Goal: Transaction & Acquisition: Purchase product/service

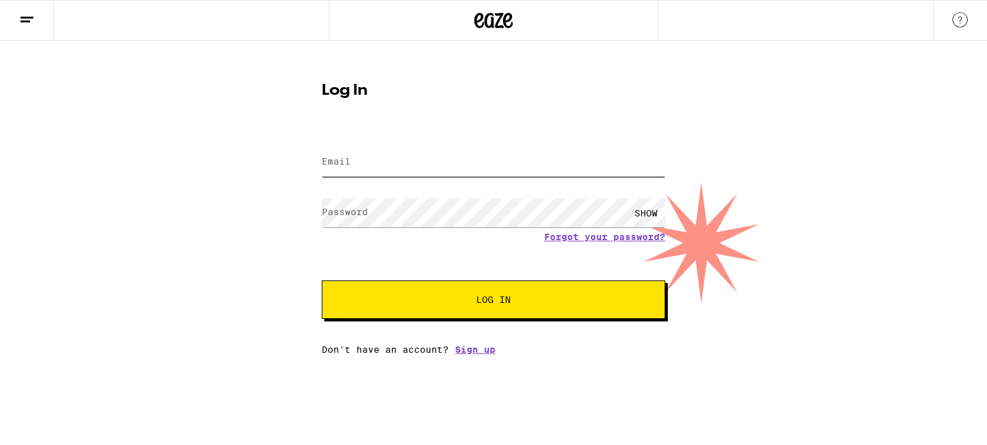
drag, startPoint x: 0, startPoint y: 0, endPoint x: 602, endPoint y: 163, distance: 623.3
click at [602, 163] on input "Email" at bounding box center [493, 162] width 343 height 29
type input "[EMAIL_ADDRESS][DOMAIN_NAME]"
click at [443, 305] on button "Log In" at bounding box center [493, 300] width 343 height 38
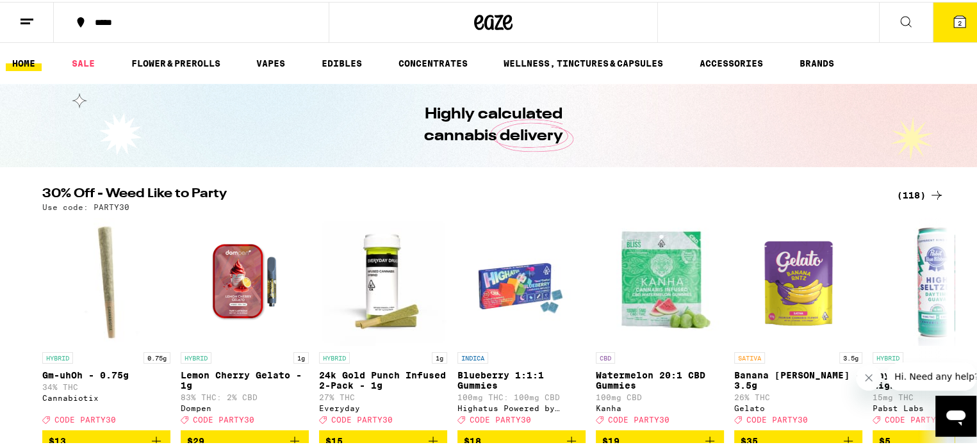
click at [958, 17] on span "2" at bounding box center [960, 21] width 4 height 8
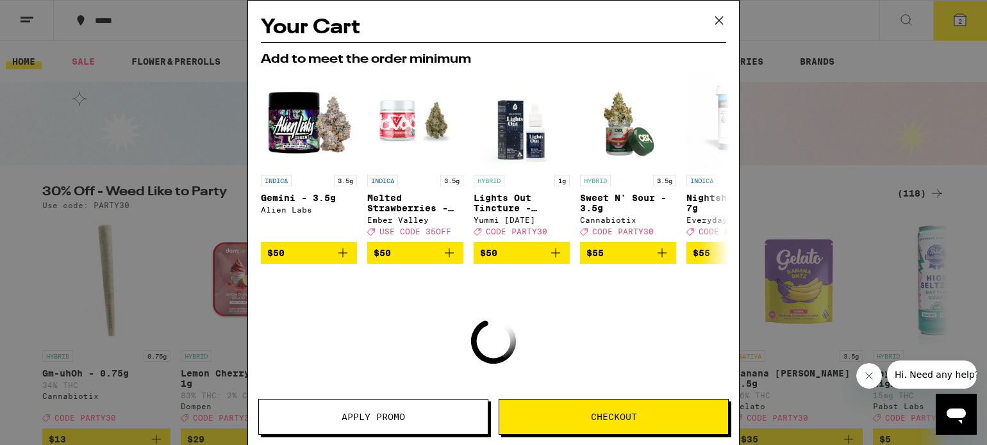
click at [722, 21] on icon at bounding box center [718, 20] width 19 height 19
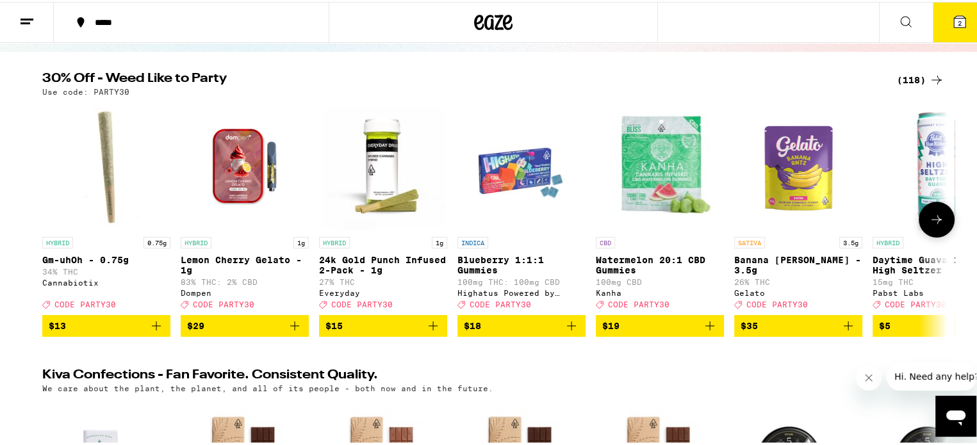
scroll to position [115, 0]
click at [933, 215] on icon at bounding box center [936, 217] width 15 height 15
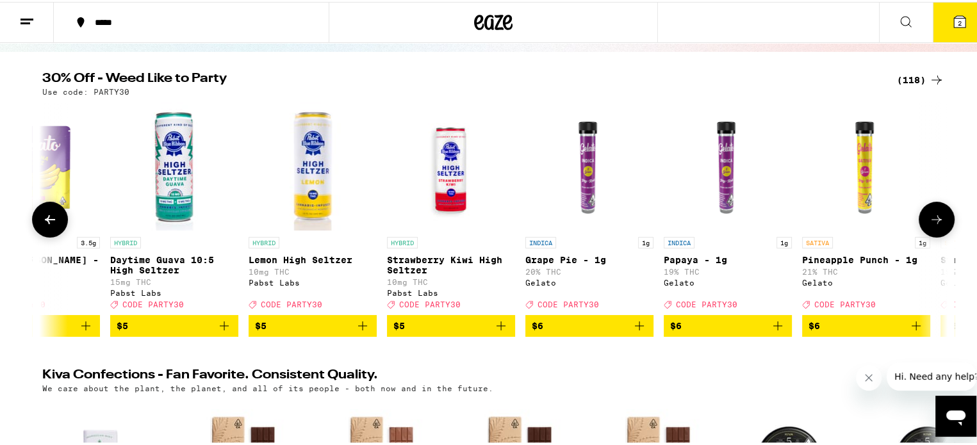
click at [933, 215] on icon at bounding box center [936, 217] width 15 height 15
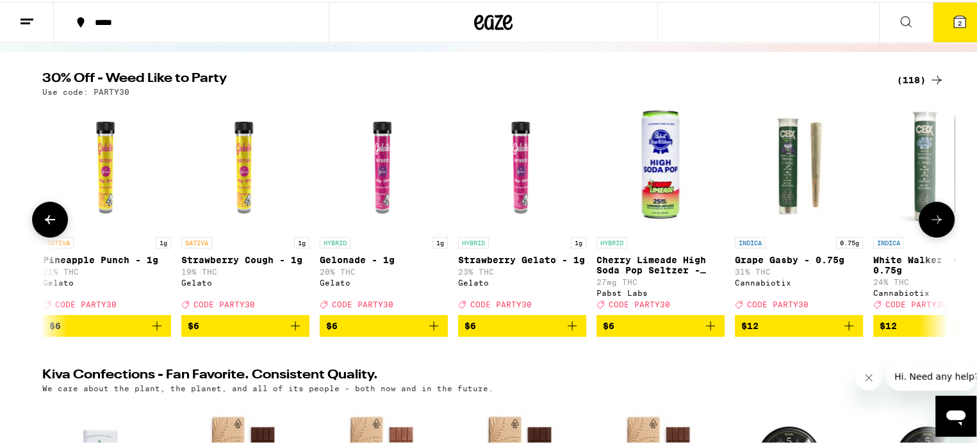
scroll to position [0, 1525]
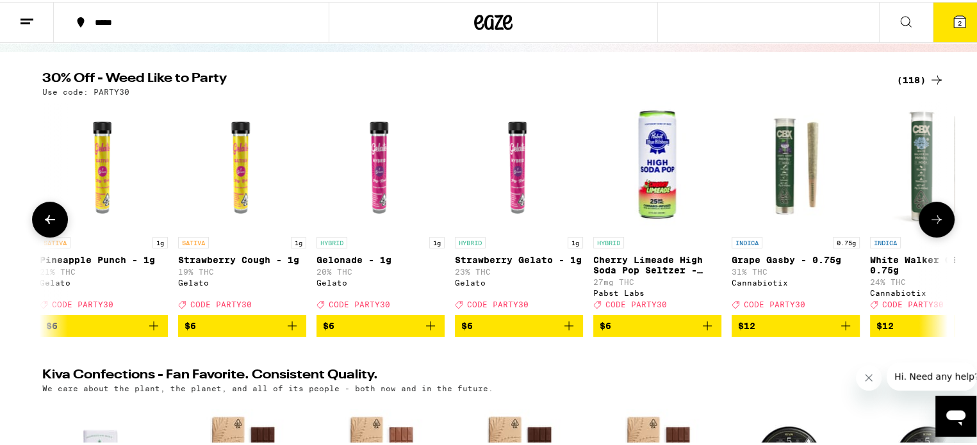
click at [933, 215] on icon at bounding box center [936, 217] width 15 height 15
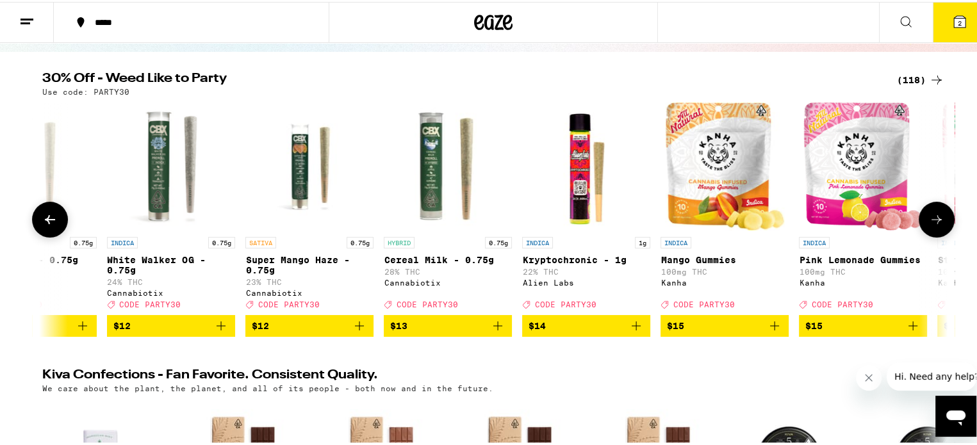
click at [933, 215] on icon at bounding box center [936, 217] width 15 height 15
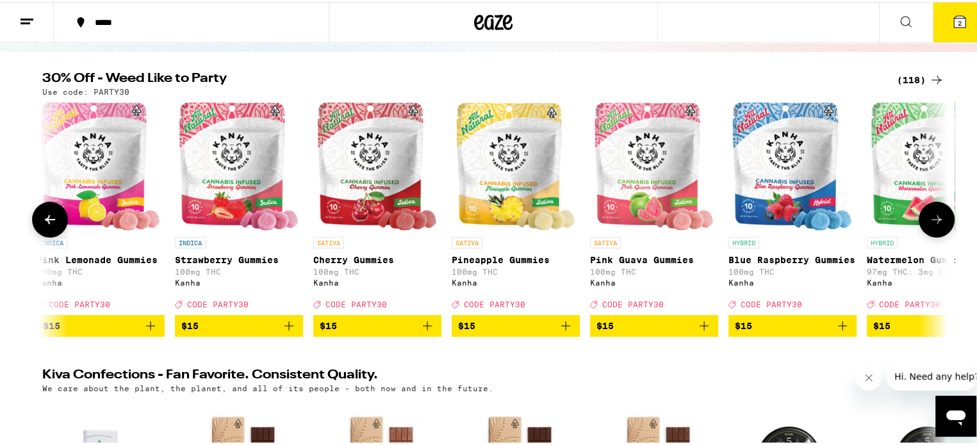
click at [933, 215] on icon at bounding box center [936, 217] width 15 height 15
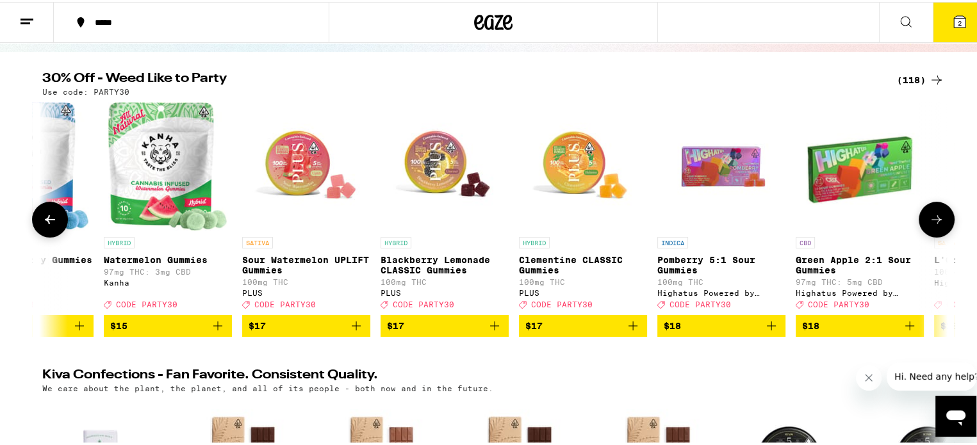
click at [933, 215] on icon at bounding box center [936, 217] width 15 height 15
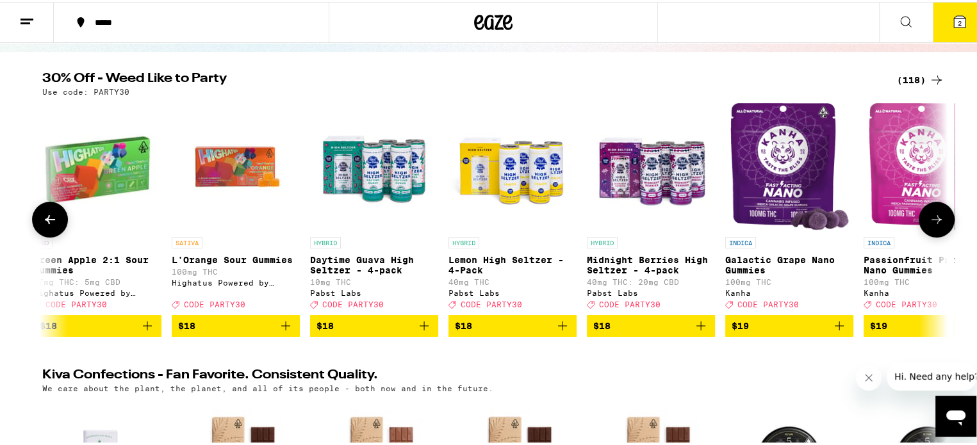
click at [933, 215] on icon at bounding box center [936, 217] width 15 height 15
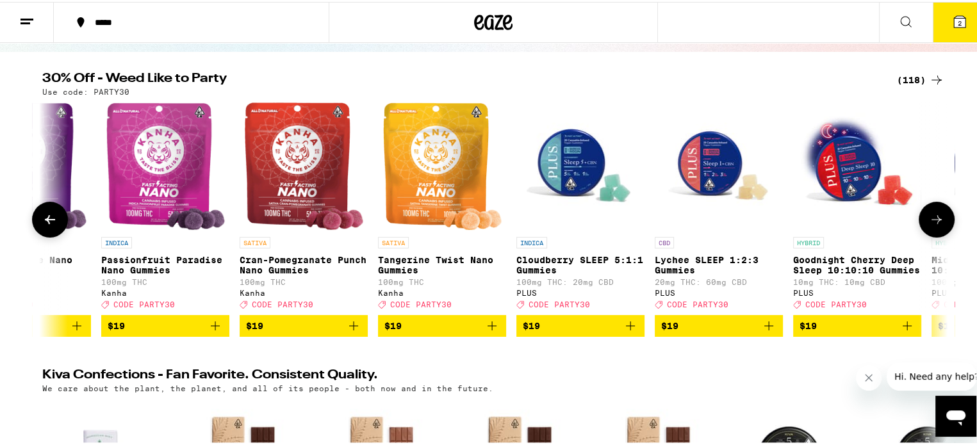
click at [933, 215] on icon at bounding box center [936, 217] width 15 height 15
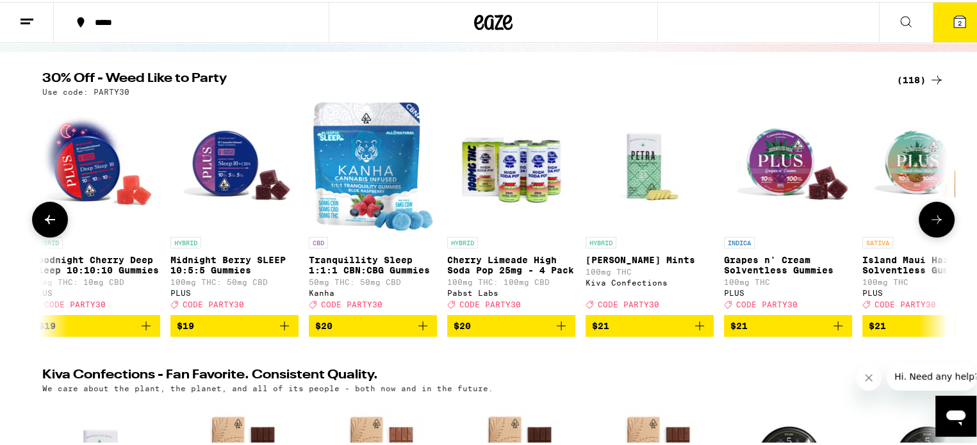
scroll to position [0, 6102]
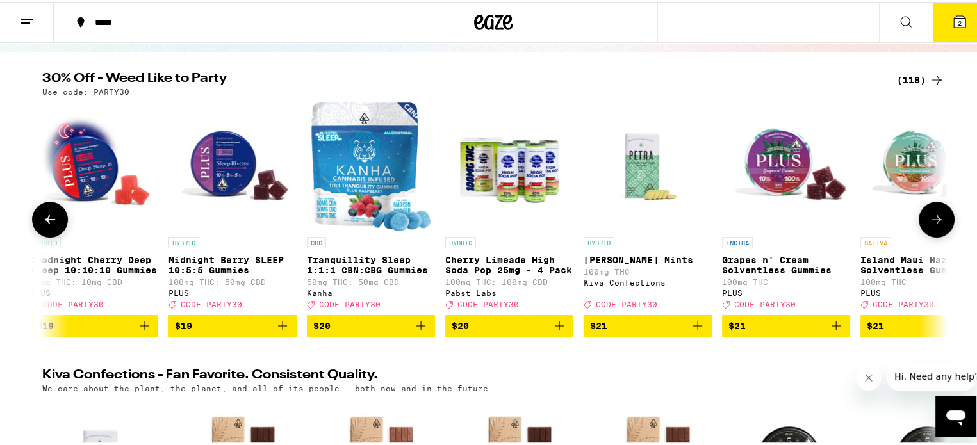
click at [933, 215] on icon at bounding box center [936, 217] width 15 height 15
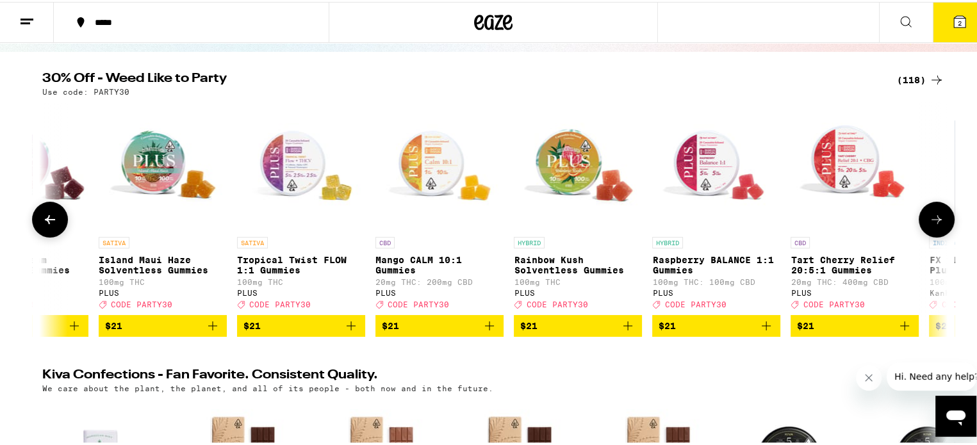
click at [933, 215] on icon at bounding box center [936, 217] width 15 height 15
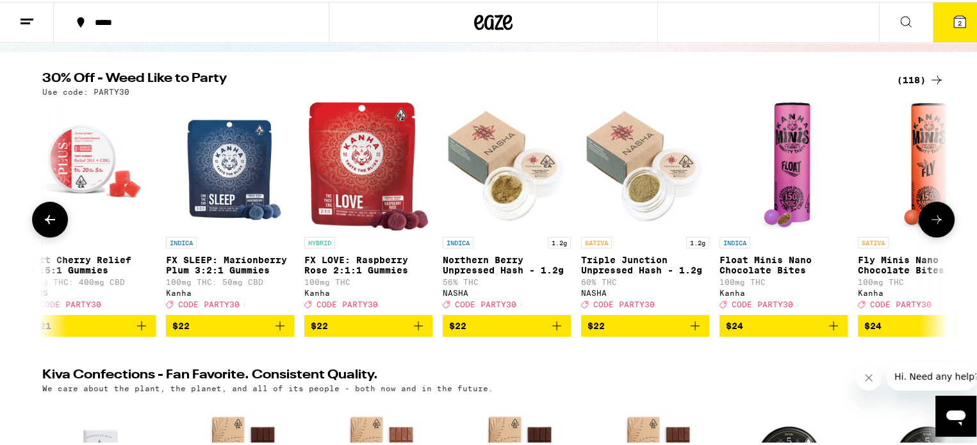
click at [933, 215] on icon at bounding box center [936, 217] width 15 height 15
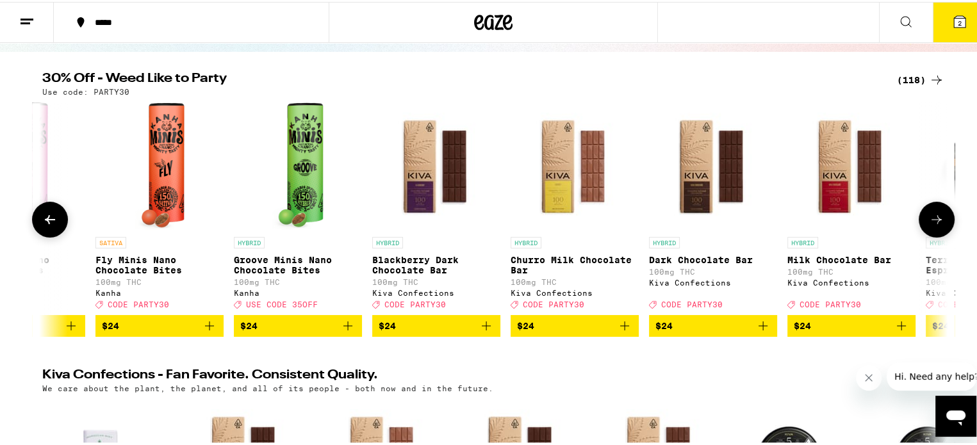
click at [933, 215] on icon at bounding box center [936, 217] width 15 height 15
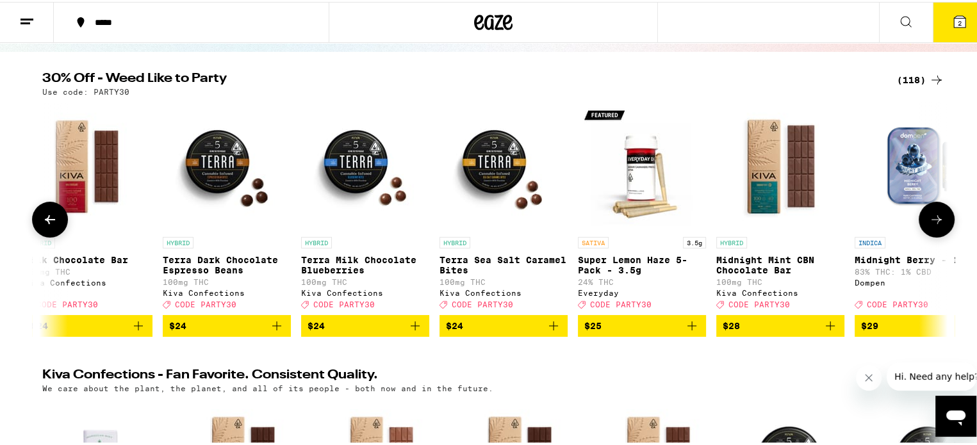
click at [933, 215] on icon at bounding box center [936, 217] width 15 height 15
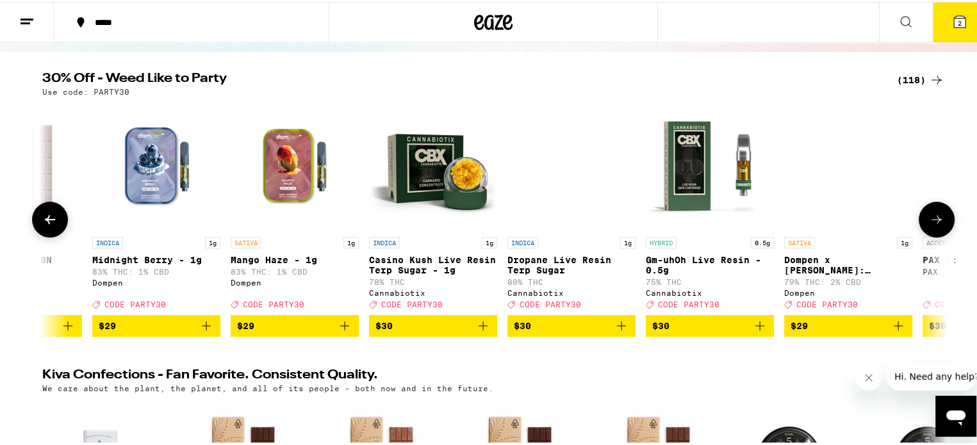
click at [933, 215] on icon at bounding box center [936, 217] width 15 height 15
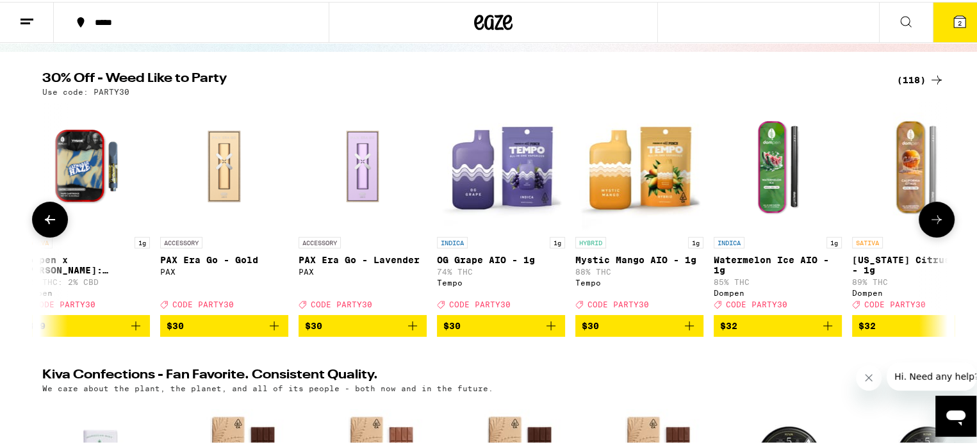
click at [933, 215] on icon at bounding box center [936, 217] width 15 height 15
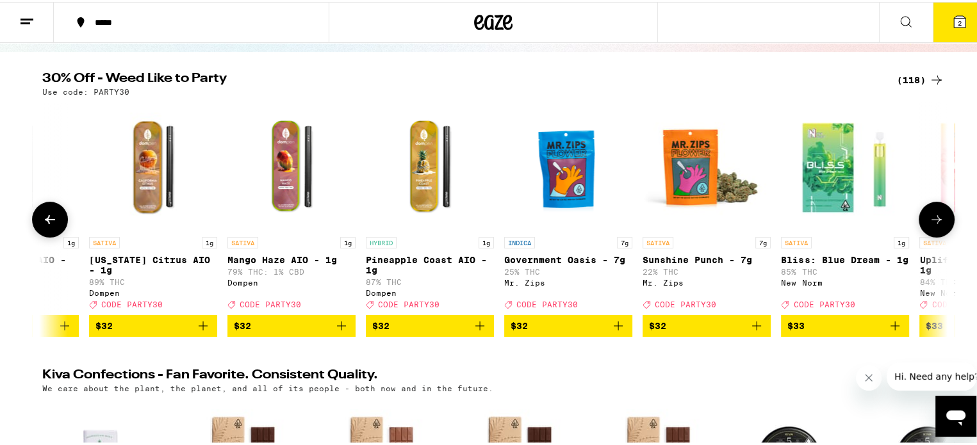
click at [933, 215] on icon at bounding box center [936, 217] width 15 height 15
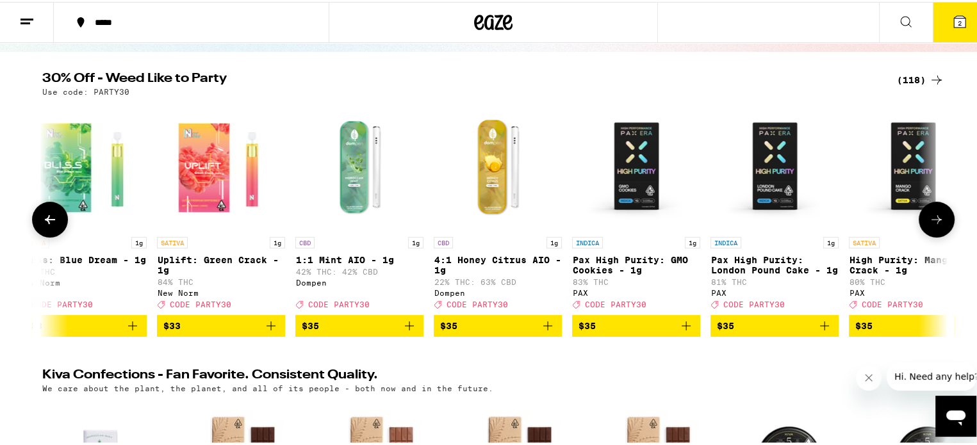
click at [933, 215] on icon at bounding box center [936, 217] width 15 height 15
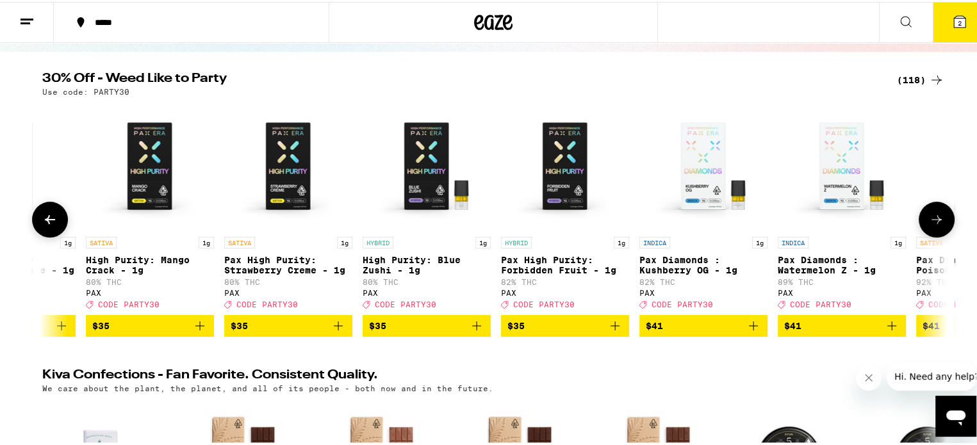
click at [933, 215] on icon at bounding box center [936, 217] width 15 height 15
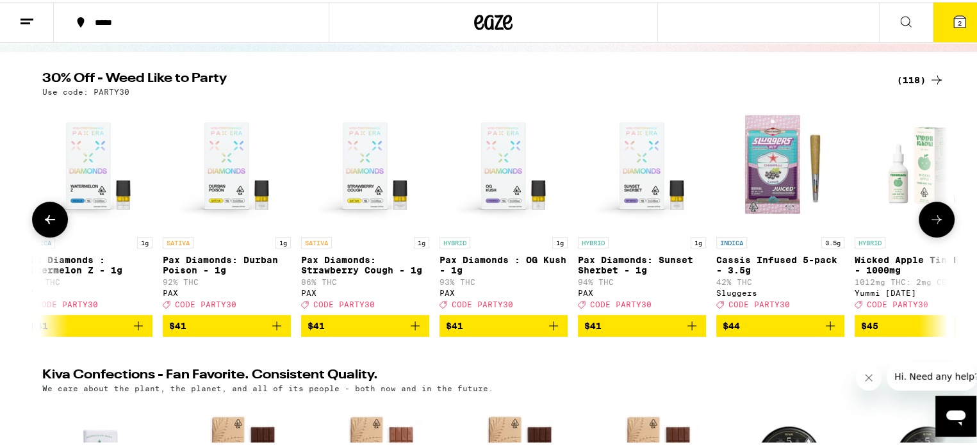
scroll to position [0, 13729]
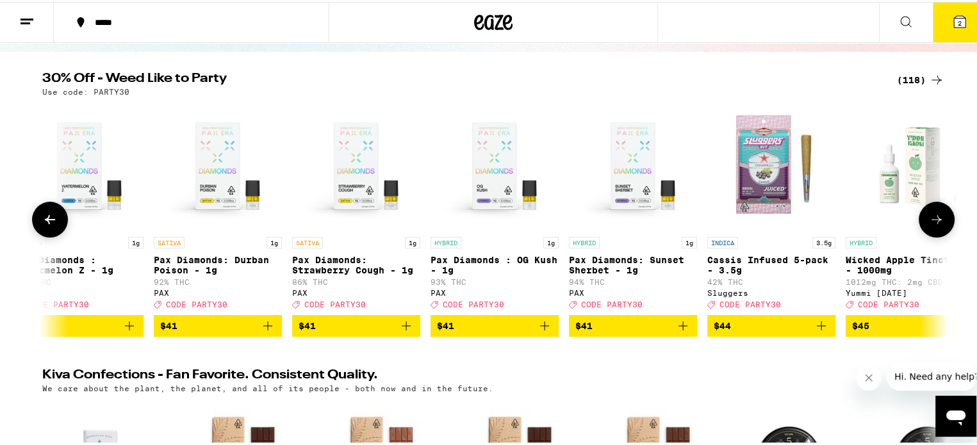
click at [934, 215] on icon at bounding box center [936, 217] width 15 height 15
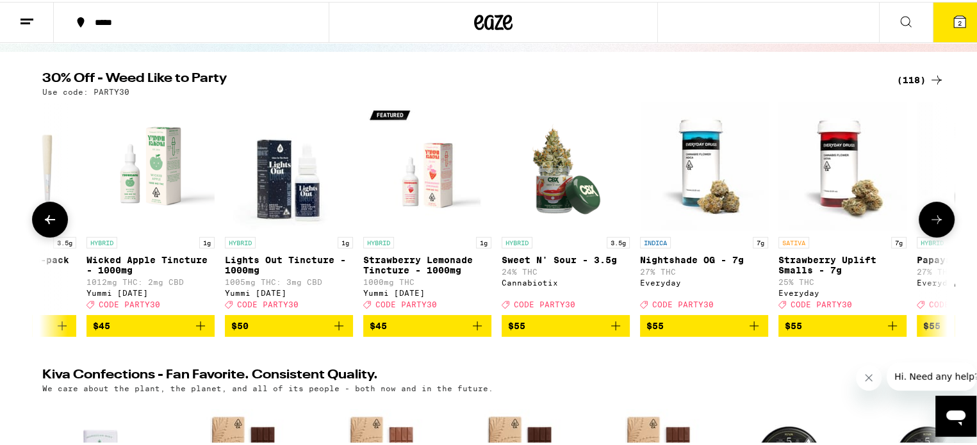
scroll to position [0, 14491]
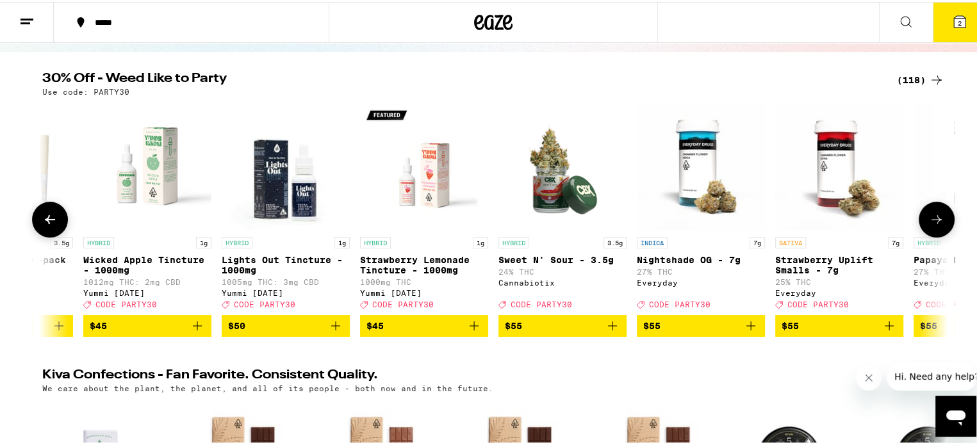
click at [934, 215] on icon at bounding box center [936, 217] width 15 height 15
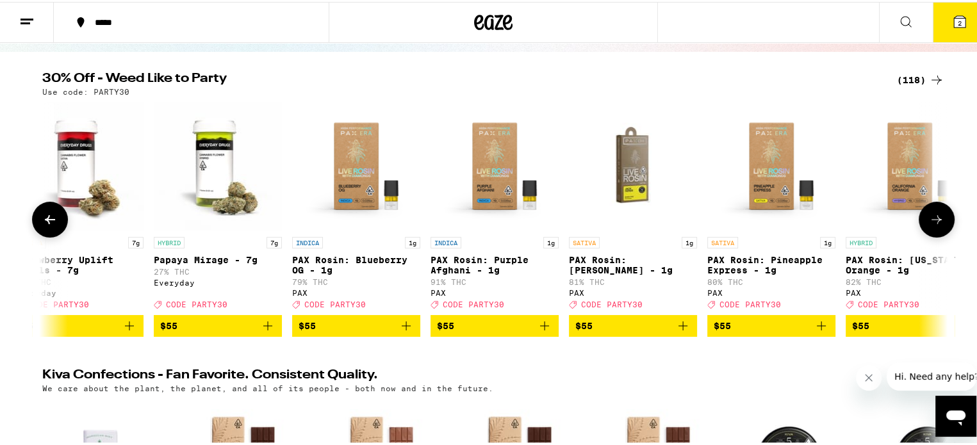
scroll to position [0, 15254]
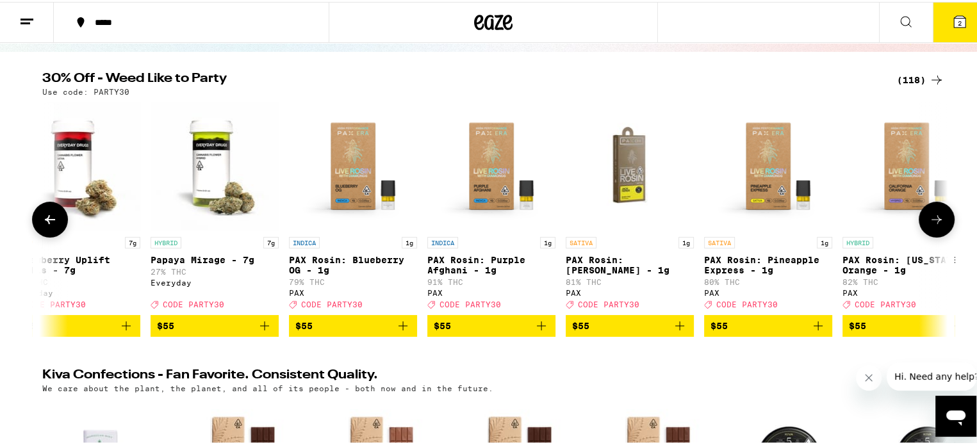
click at [47, 226] on icon at bounding box center [49, 217] width 15 height 15
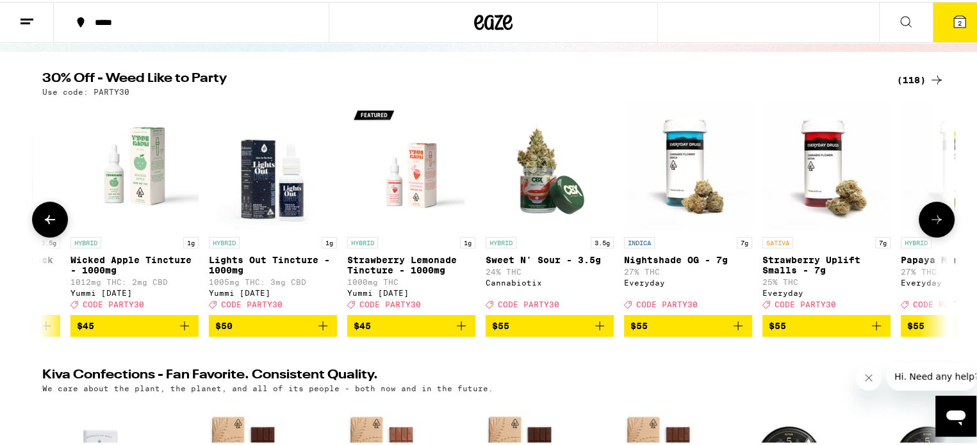
scroll to position [0, 14492]
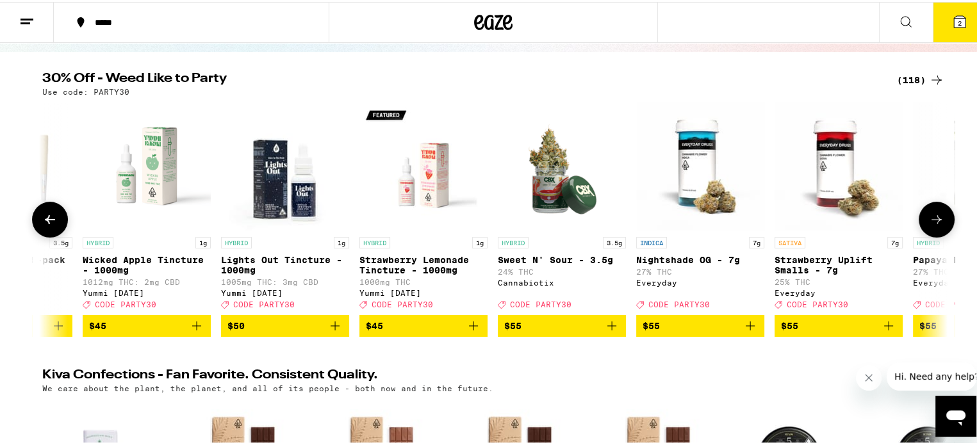
click at [930, 223] on icon at bounding box center [936, 217] width 15 height 15
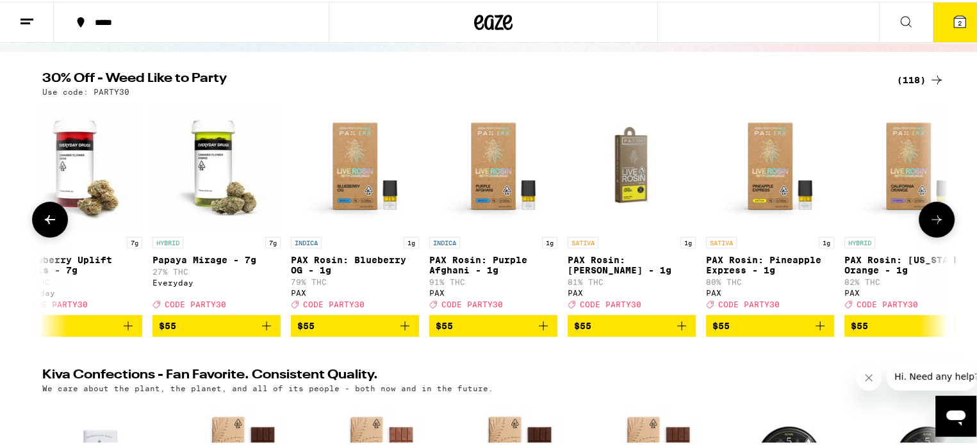
scroll to position [0, 15255]
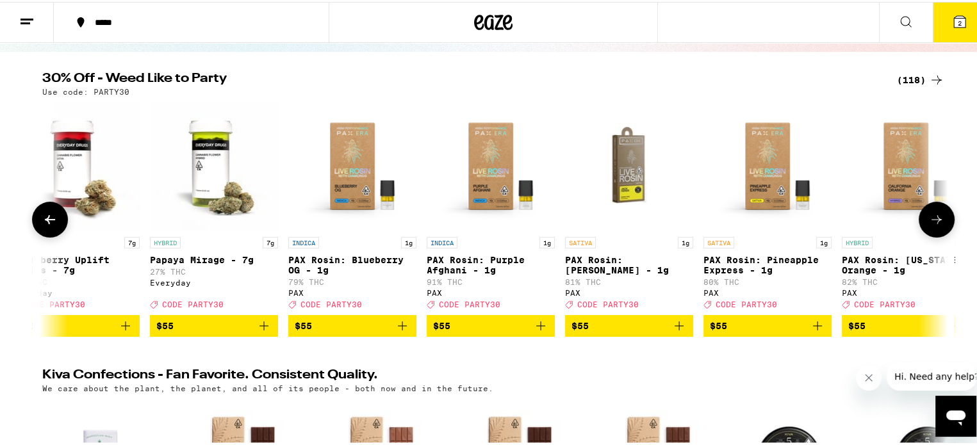
click at [930, 223] on icon at bounding box center [936, 217] width 15 height 15
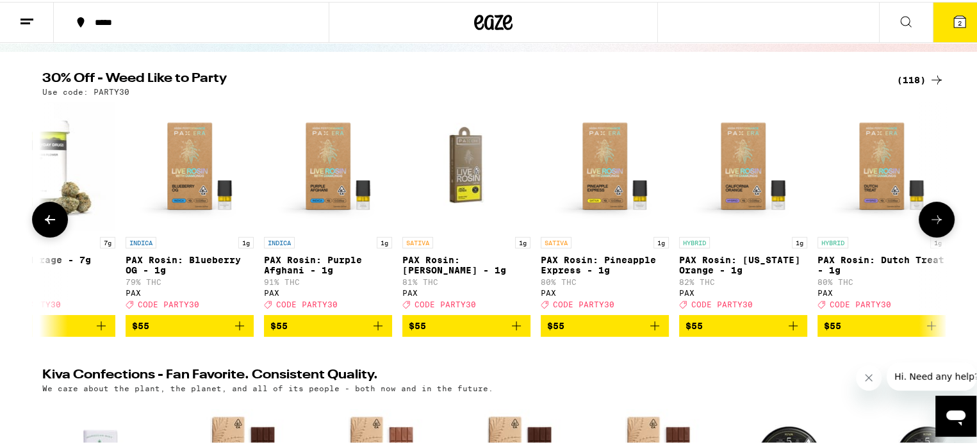
scroll to position [0, 15429]
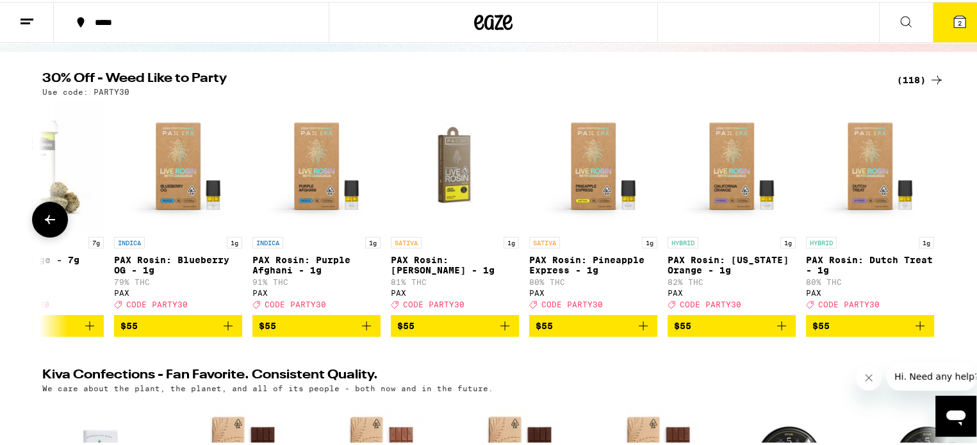
click at [47, 218] on icon at bounding box center [49, 217] width 15 height 15
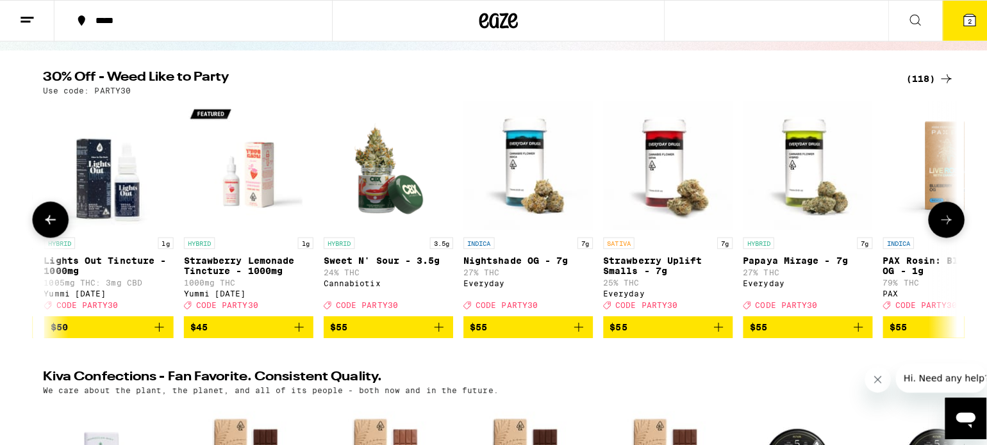
scroll to position [0, 14667]
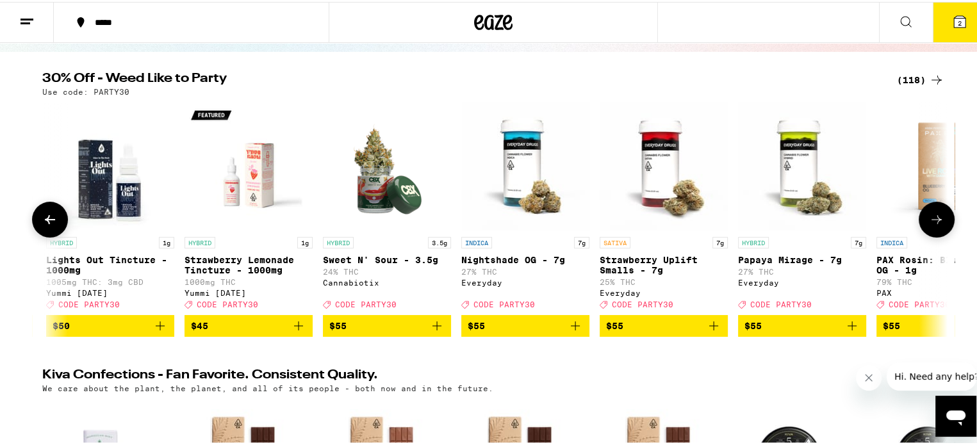
click at [511, 189] on img "Open page for Nightshade OG - 7g from Everyday" at bounding box center [525, 165] width 128 height 128
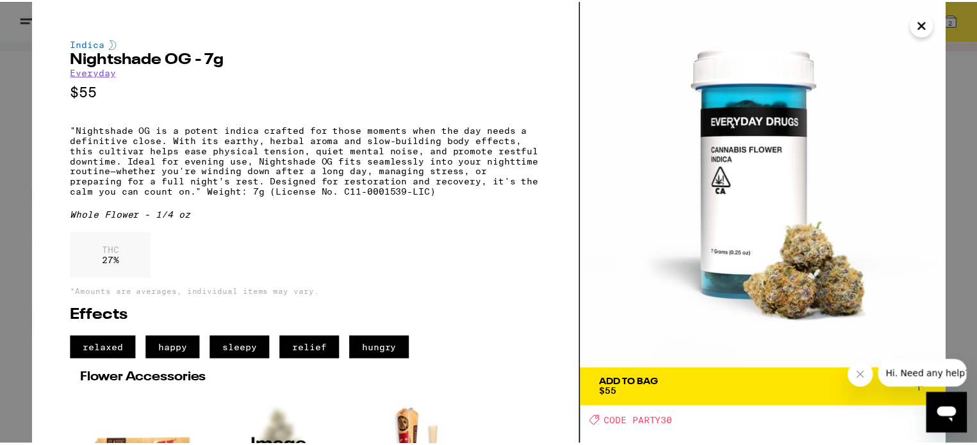
scroll to position [140, 0]
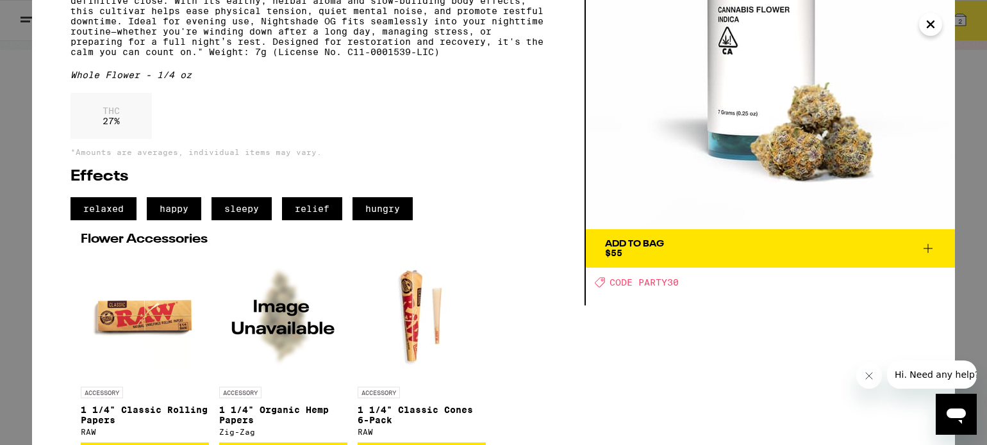
click at [677, 250] on span "Add To Bag $55" at bounding box center [770, 249] width 331 height 18
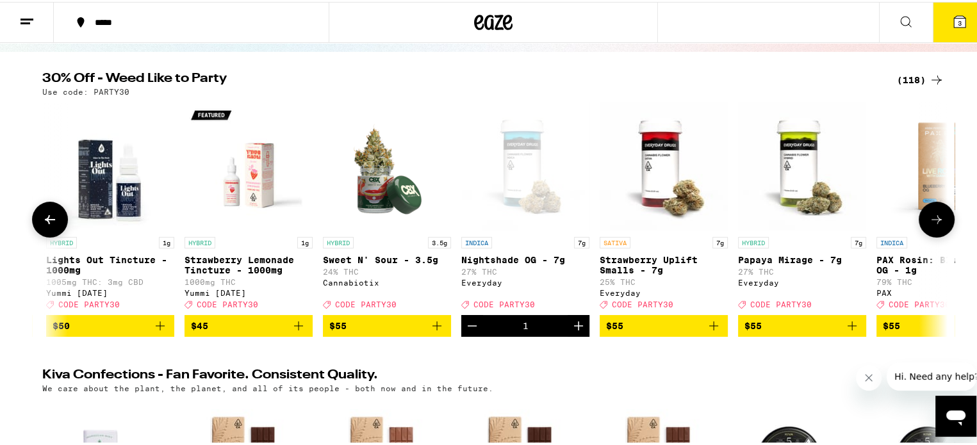
click at [848, 332] on icon "Add to bag" at bounding box center [852, 324] width 15 height 15
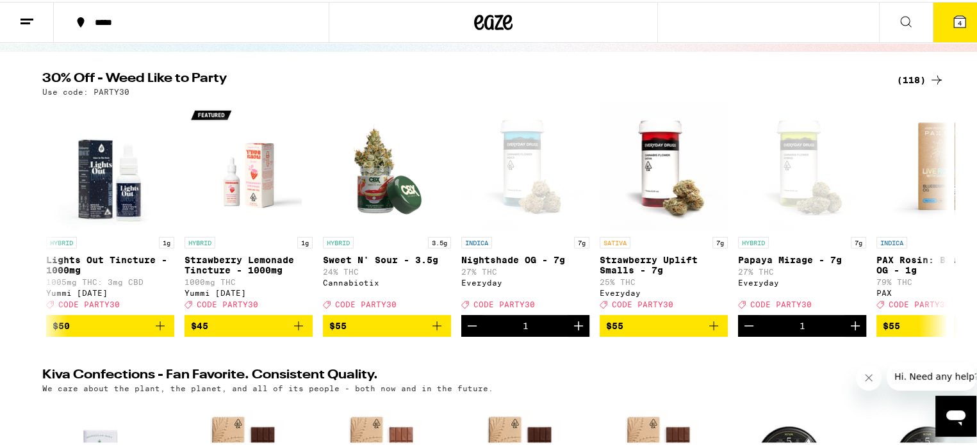
click at [961, 33] on button "4" at bounding box center [960, 21] width 54 height 40
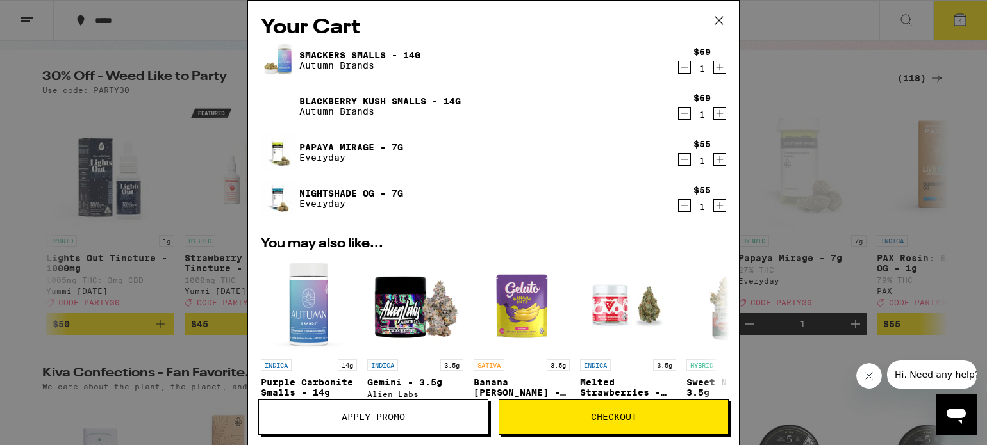
click at [679, 160] on icon "Decrement" at bounding box center [685, 159] width 12 height 15
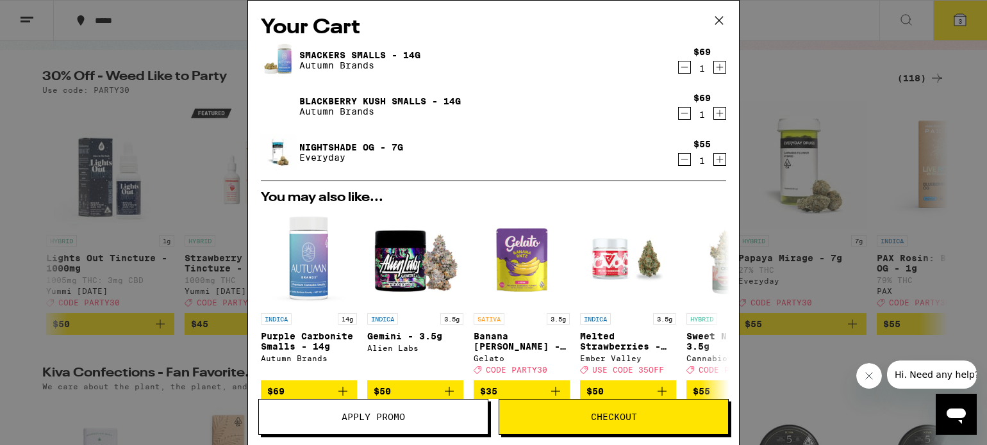
drag, startPoint x: 670, startPoint y: 160, endPoint x: 618, endPoint y: 160, distance: 52.5
click at [618, 160] on div "Nightshade OG - 7g Everyday $55 1" at bounding box center [493, 153] width 465 height 36
click at [679, 115] on icon "Decrement" at bounding box center [685, 113] width 12 height 15
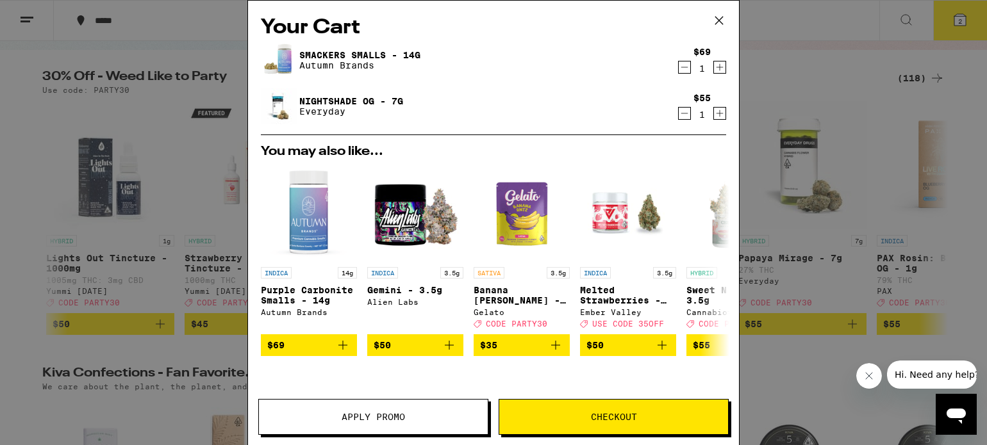
click at [681, 67] on icon "Decrement" at bounding box center [684, 67] width 7 height 0
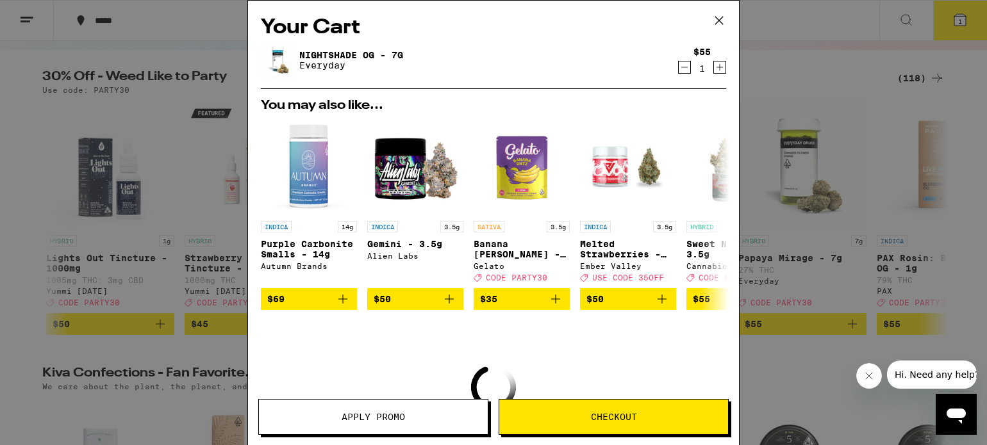
click at [718, 17] on icon at bounding box center [718, 20] width 19 height 19
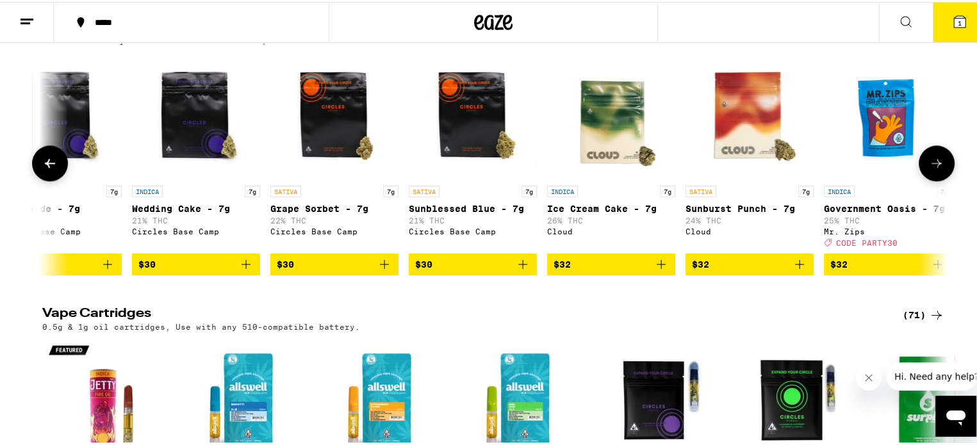
scroll to position [0, 887]
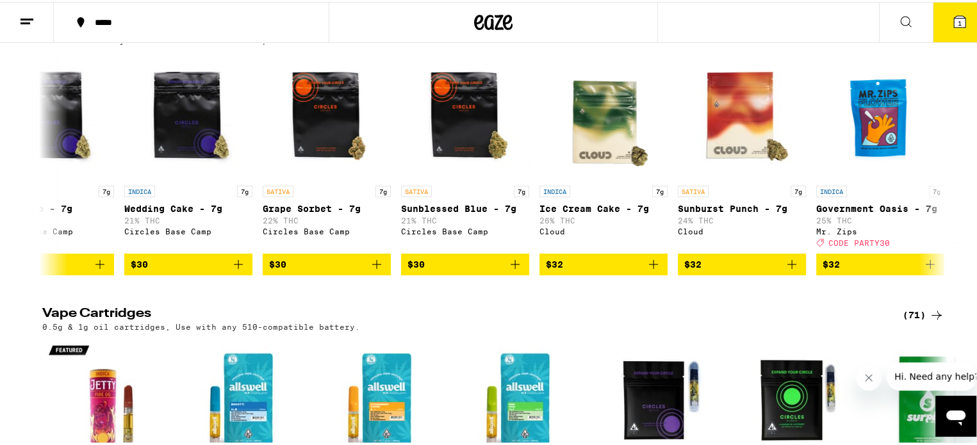
click at [903, 35] on div "(122)" at bounding box center [920, 26] width 47 height 15
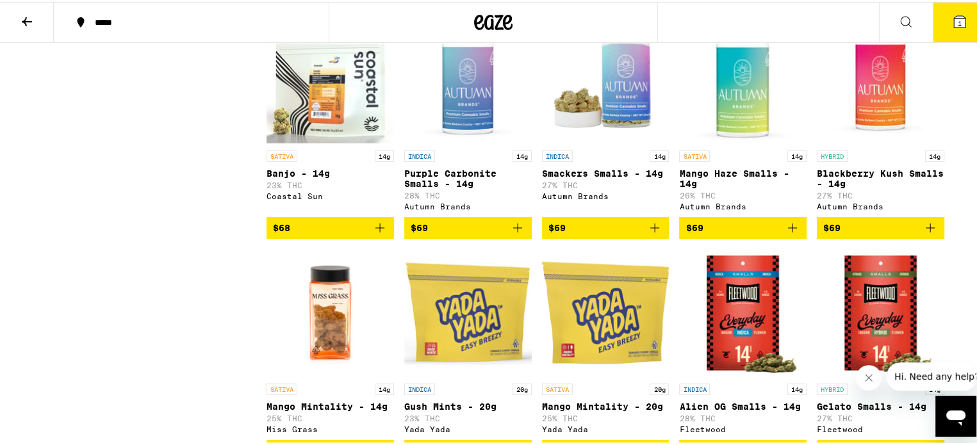
scroll to position [3456, 0]
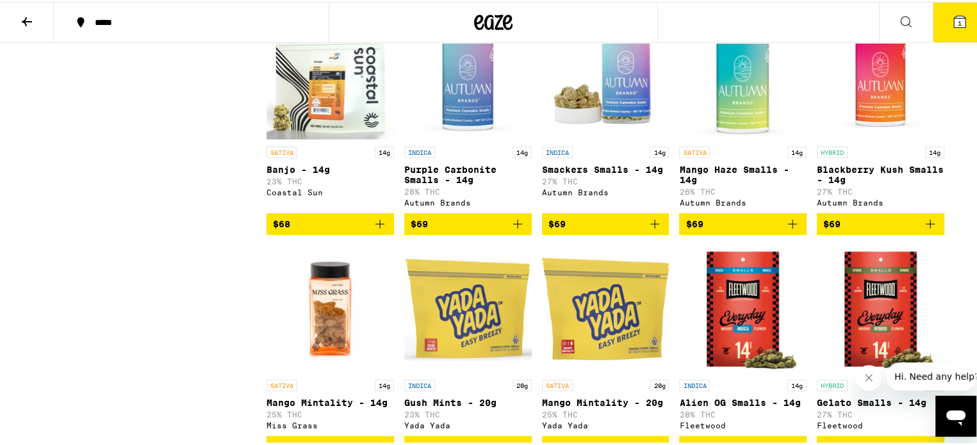
click at [513, 227] on icon "Add to bag" at bounding box center [517, 222] width 9 height 9
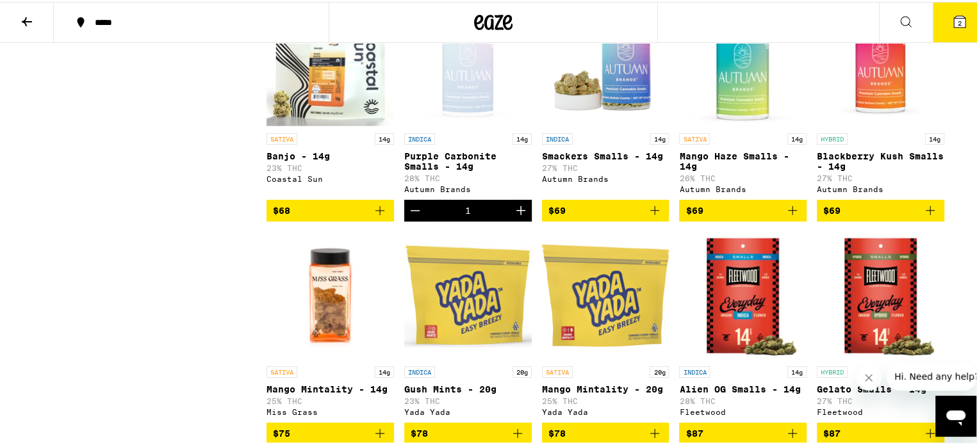
scroll to position [3469, 0]
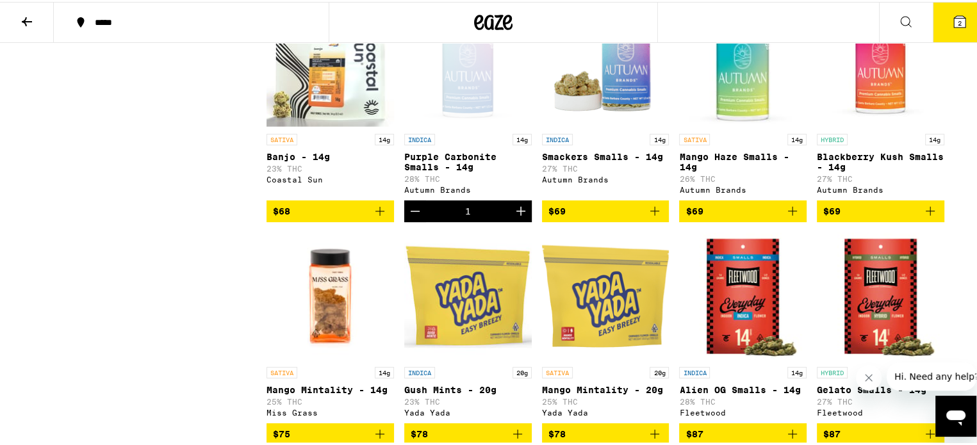
click at [930, 217] on icon "Add to bag" at bounding box center [930, 209] width 15 height 15
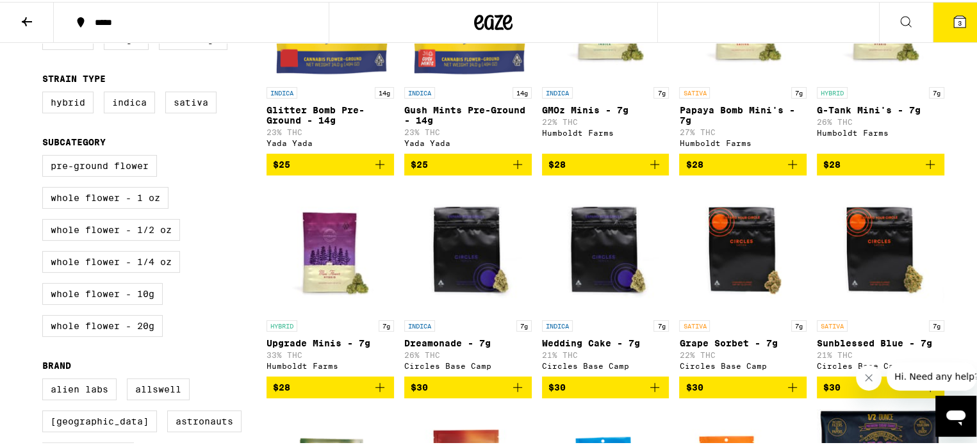
scroll to position [0, 0]
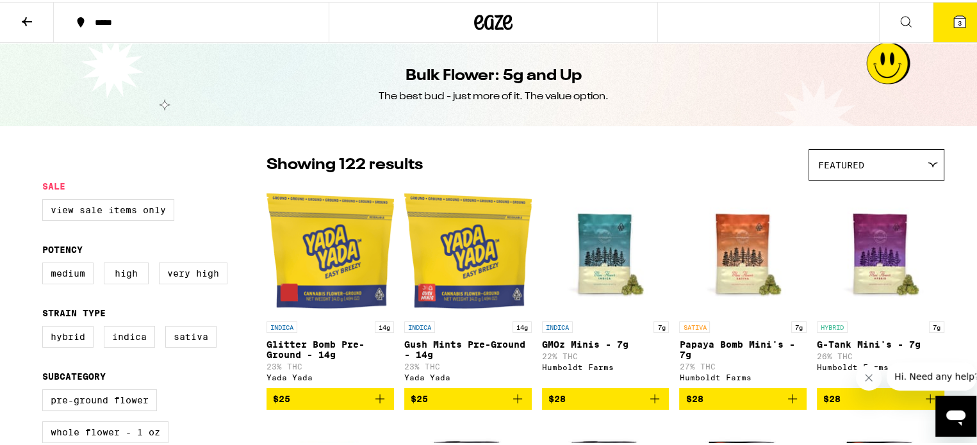
click at [21, 22] on icon at bounding box center [26, 19] width 15 height 15
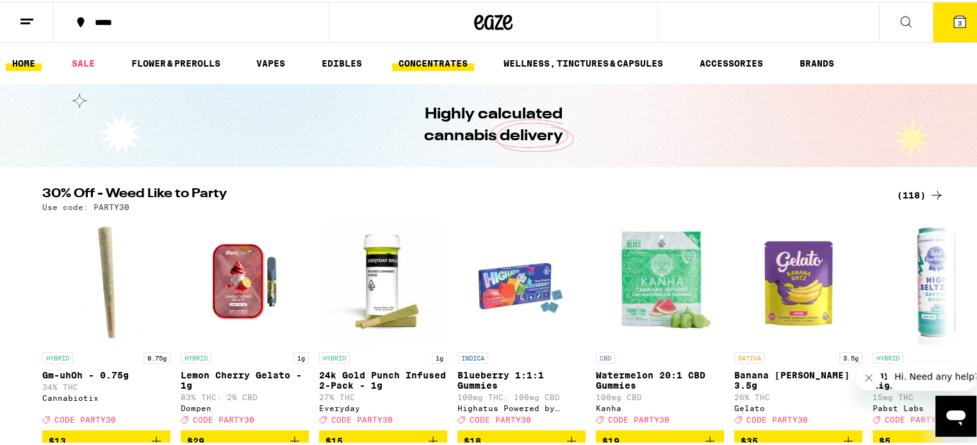
click at [412, 63] on link "CONCENTRATES" at bounding box center [433, 61] width 82 height 15
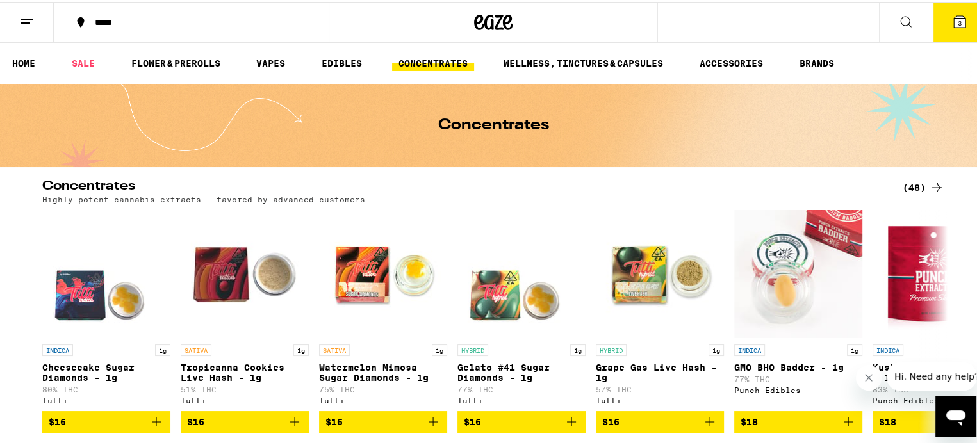
click at [256, 56] on link "VAPES" at bounding box center [271, 61] width 42 height 15
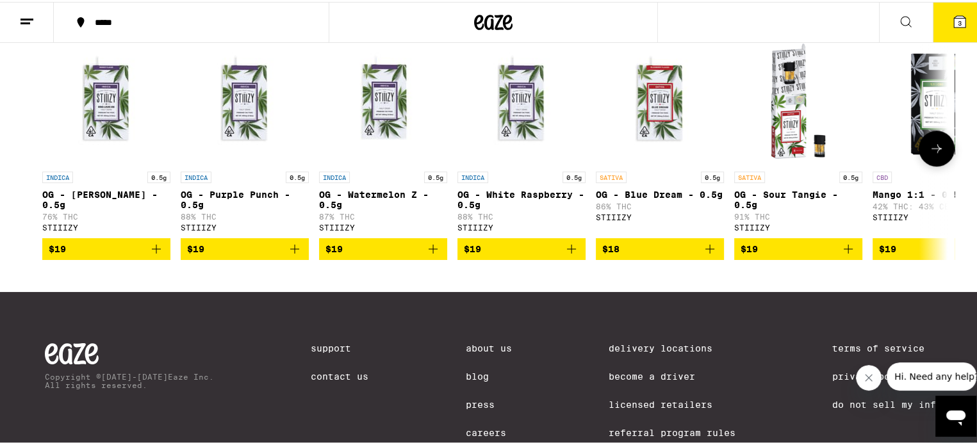
scroll to position [1030, 0]
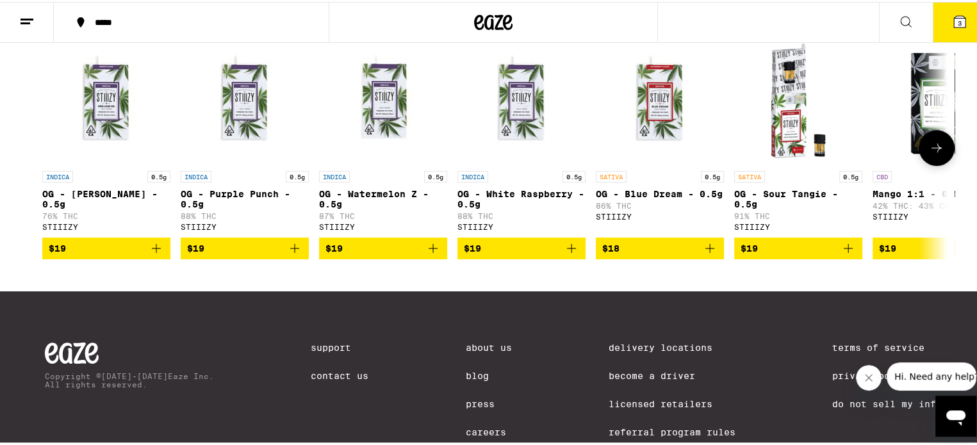
click at [932, 154] on icon at bounding box center [936, 145] width 15 height 15
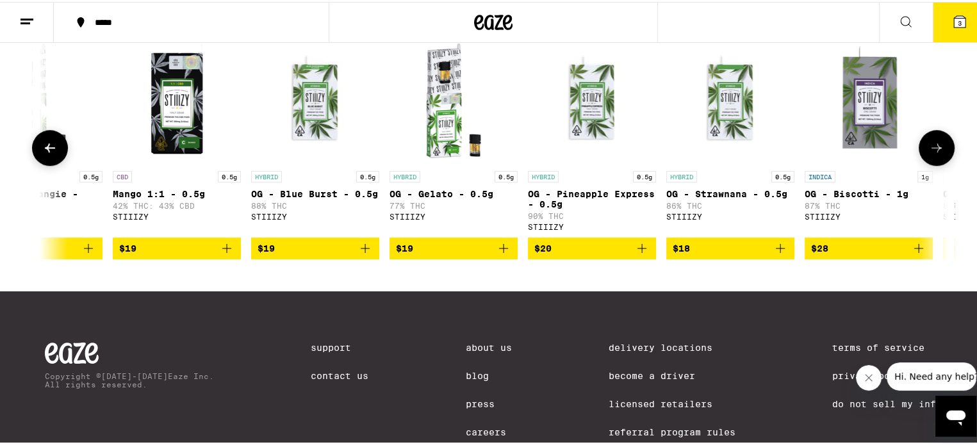
scroll to position [0, 762]
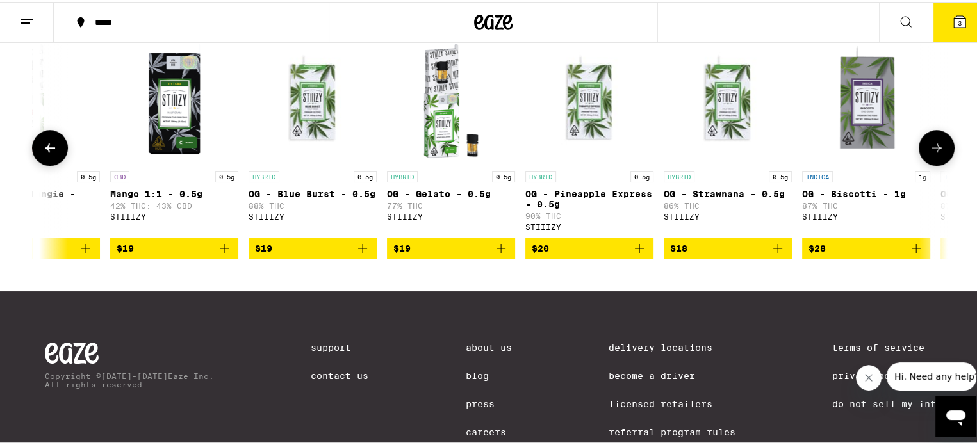
click at [934, 154] on icon at bounding box center [936, 145] width 15 height 15
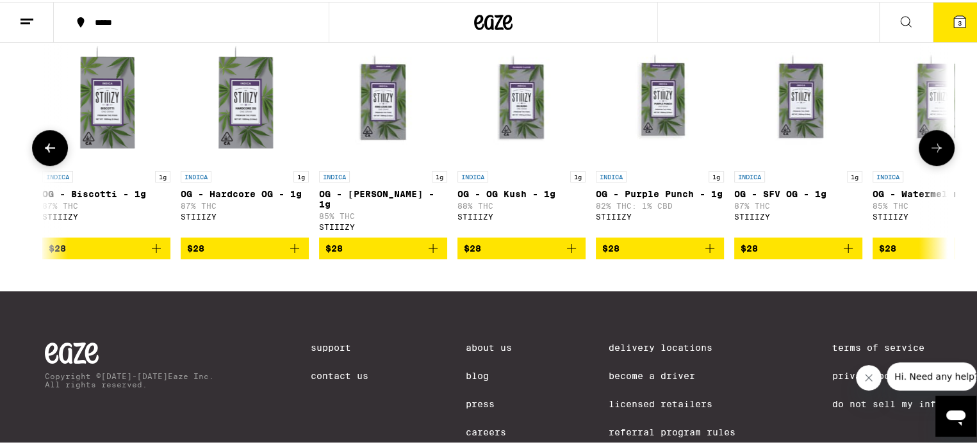
scroll to position [0, 1525]
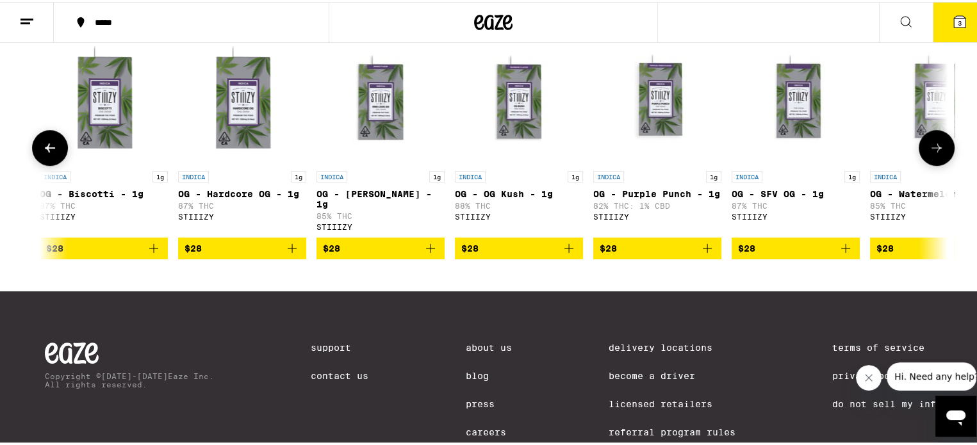
click at [932, 154] on icon at bounding box center [936, 145] width 15 height 15
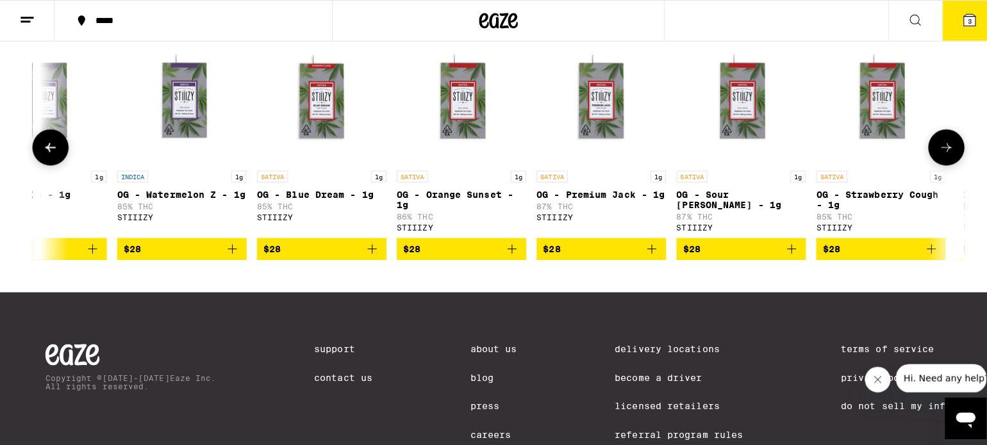
scroll to position [0, 2288]
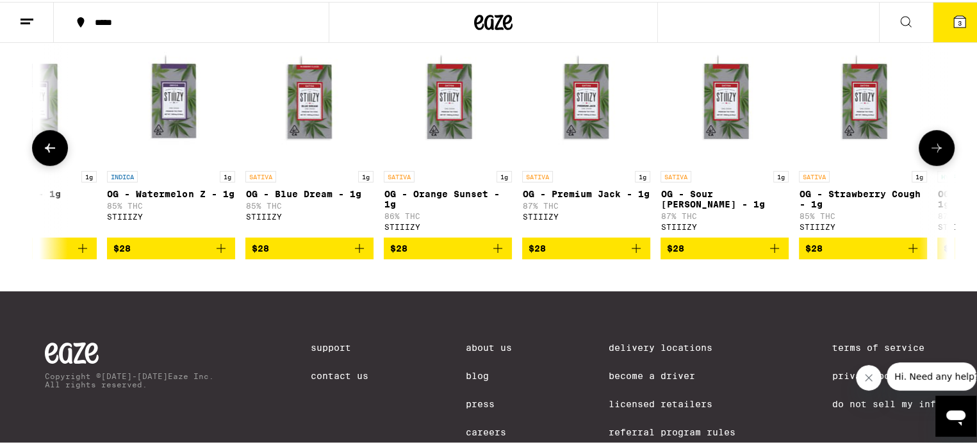
click at [217, 251] on icon "Add to bag" at bounding box center [221, 246] width 9 height 9
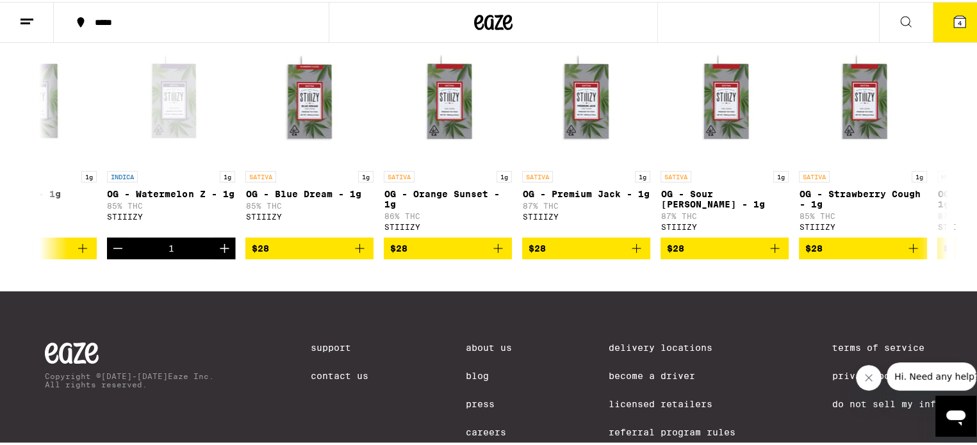
click at [954, 17] on icon at bounding box center [960, 20] width 12 height 12
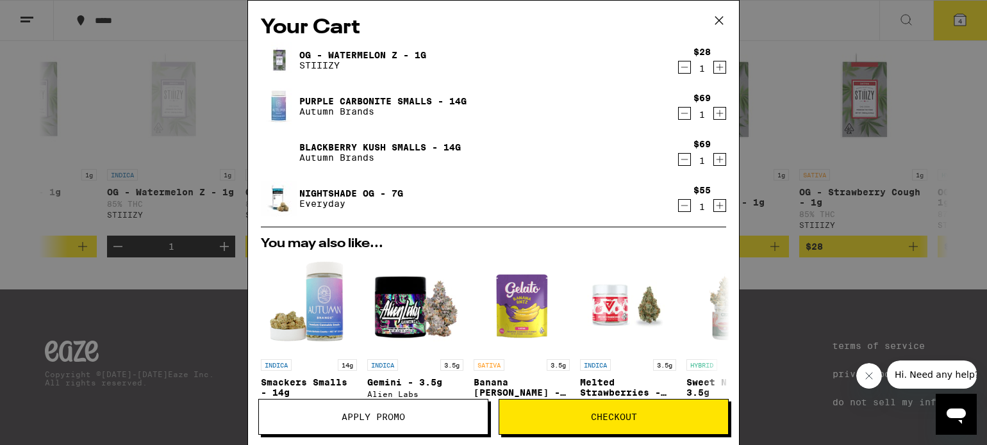
click at [679, 207] on icon "Decrement" at bounding box center [685, 205] width 12 height 15
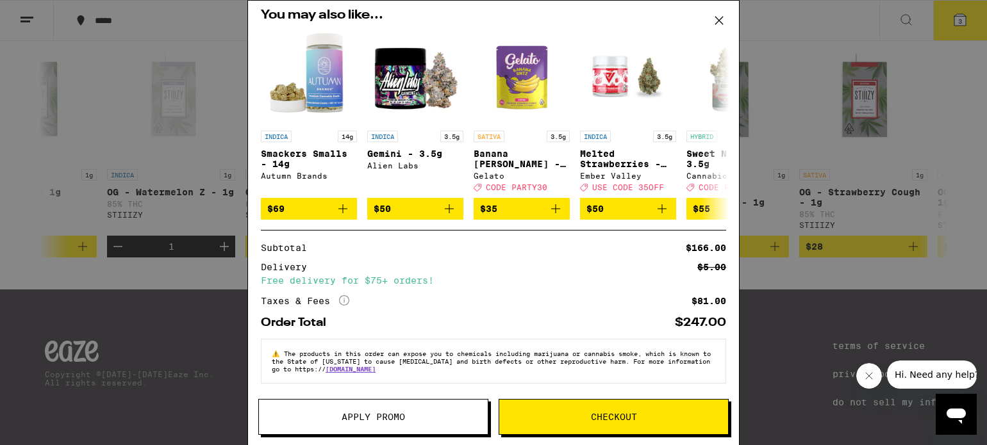
scroll to position [190, 0]
click at [625, 422] on span "Checkout" at bounding box center [614, 417] width 46 height 9
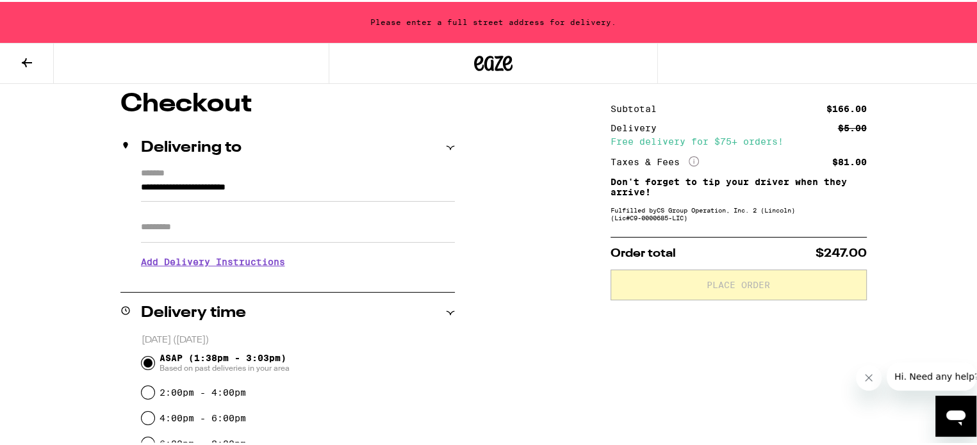
scroll to position [110, 0]
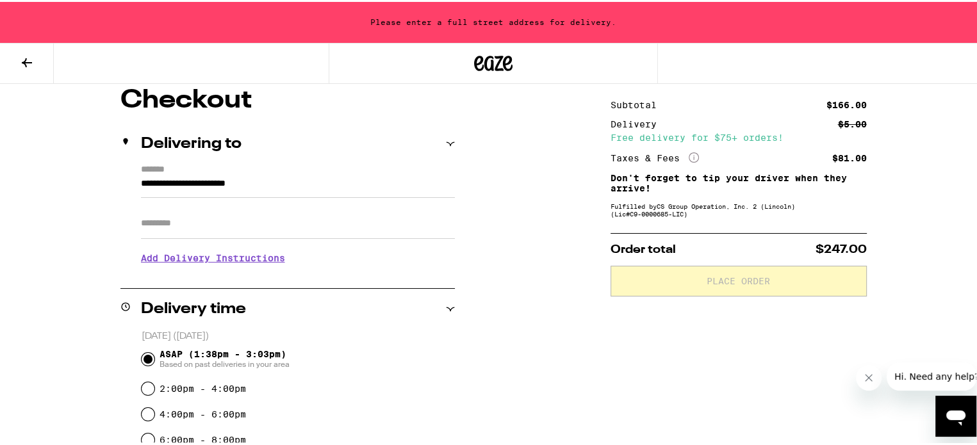
click at [254, 220] on input "Apt/Suite" at bounding box center [298, 221] width 314 height 31
type input "*****"
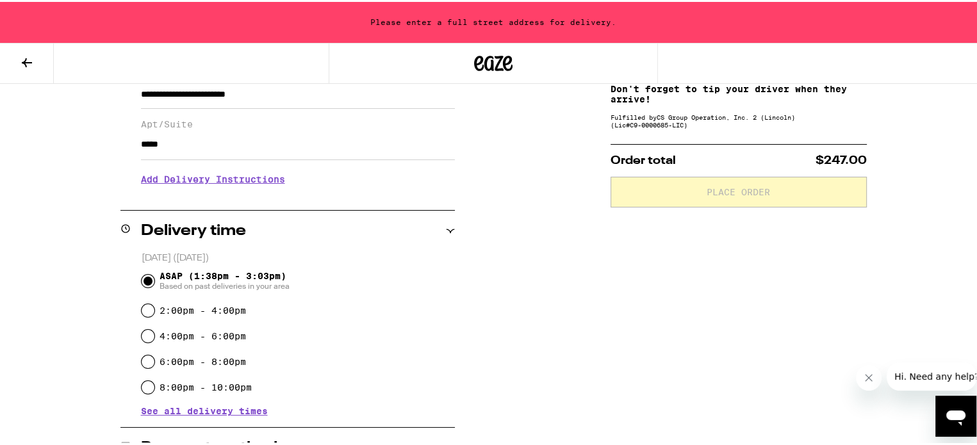
scroll to position [200, 0]
click at [591, 256] on div "**********" at bounding box center [493, 375] width 923 height 759
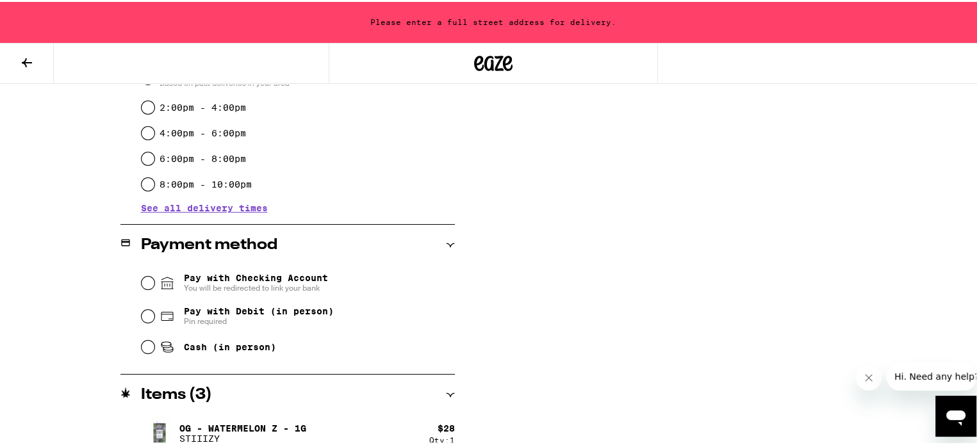
scroll to position [404, 0]
click at [148, 314] on input "Pay with Debit (in person) Pin required" at bounding box center [148, 313] width 13 height 13
radio input "true"
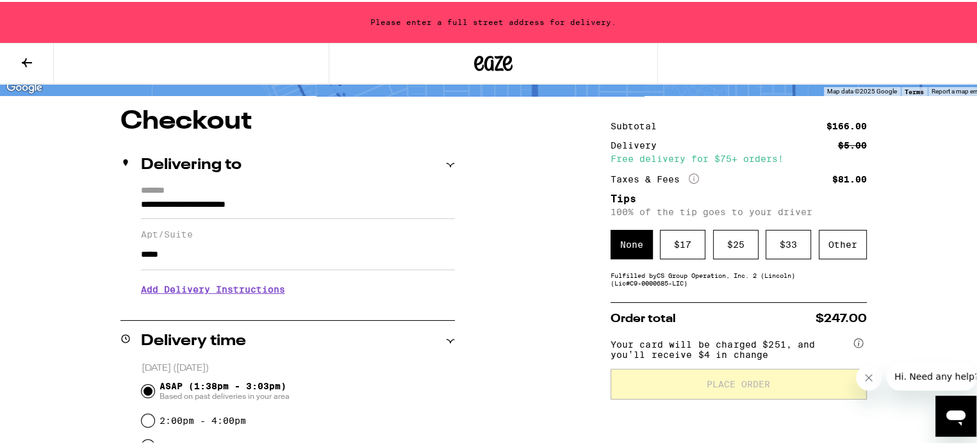
scroll to position [95, 0]
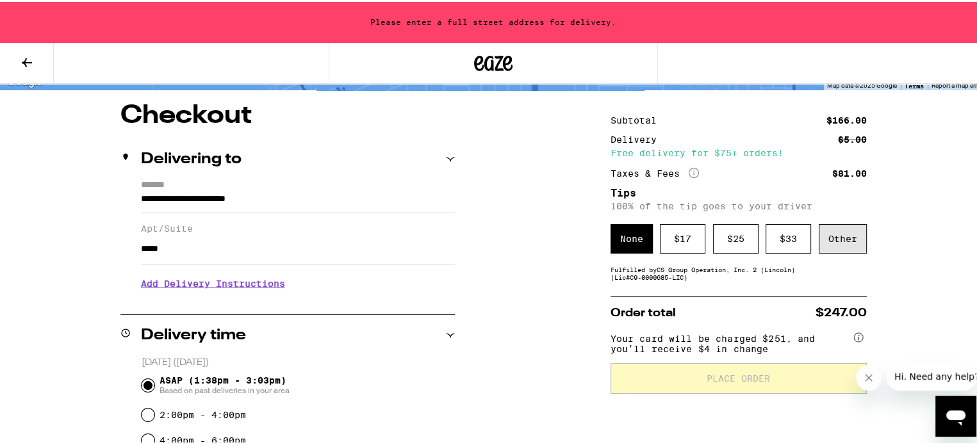
click at [843, 242] on div "Other" at bounding box center [843, 236] width 48 height 29
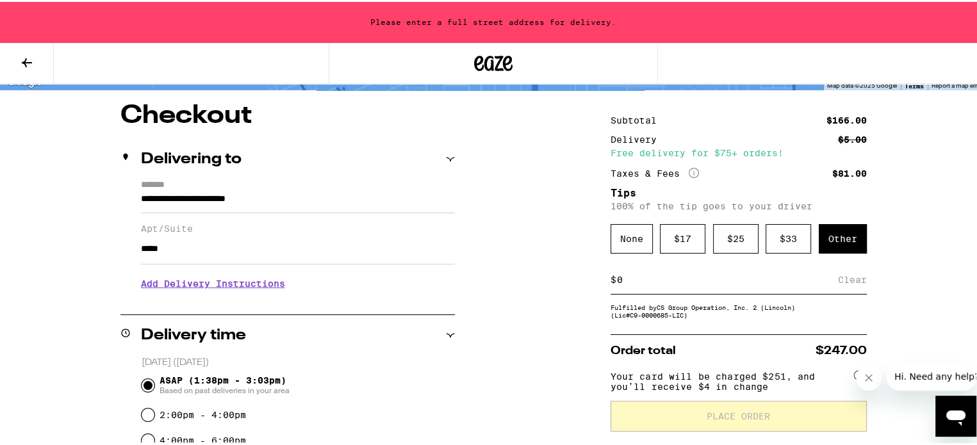
click at [724, 289] on div "$ Clear" at bounding box center [739, 278] width 256 height 29
click at [618, 283] on input at bounding box center [727, 278] width 222 height 12
click at [835, 283] on input "13" at bounding box center [729, 278] width 227 height 12
type input "13"
click at [848, 281] on div "Save" at bounding box center [855, 278] width 23 height 28
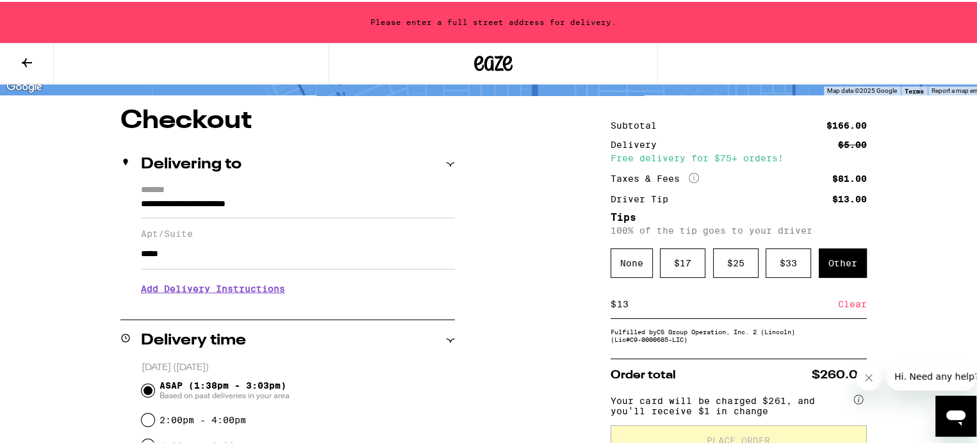
scroll to position [77, 0]
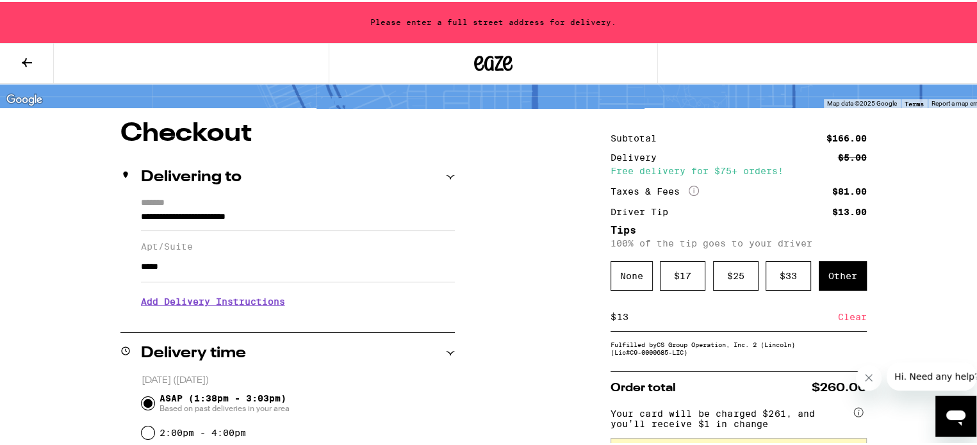
click at [335, 209] on input "**********" at bounding box center [298, 219] width 314 height 22
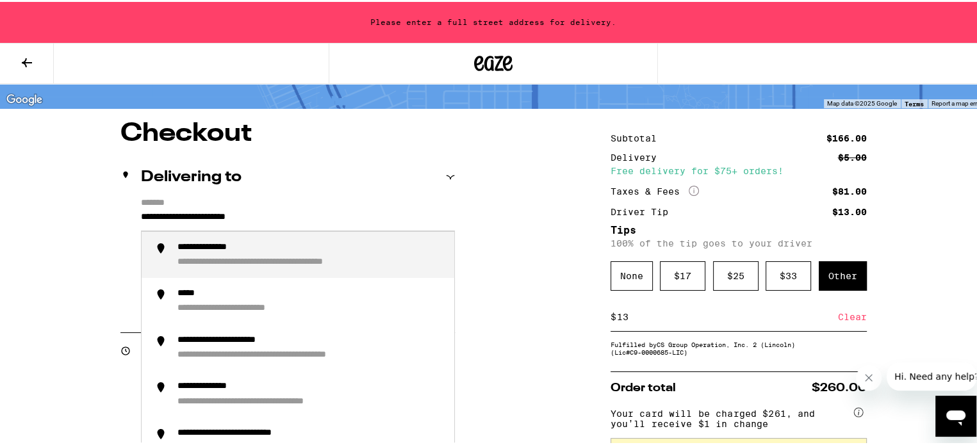
drag, startPoint x: 306, startPoint y: 214, endPoint x: 10, endPoint y: 199, distance: 295.8
click at [10, 199] on div "**********" at bounding box center [493, 400] width 987 height 955
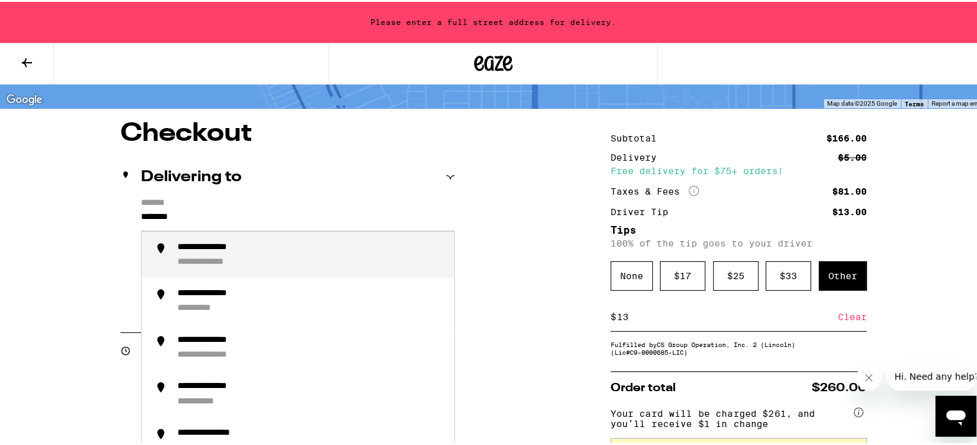
click at [217, 247] on div "**********" at bounding box center [220, 246] width 87 height 12
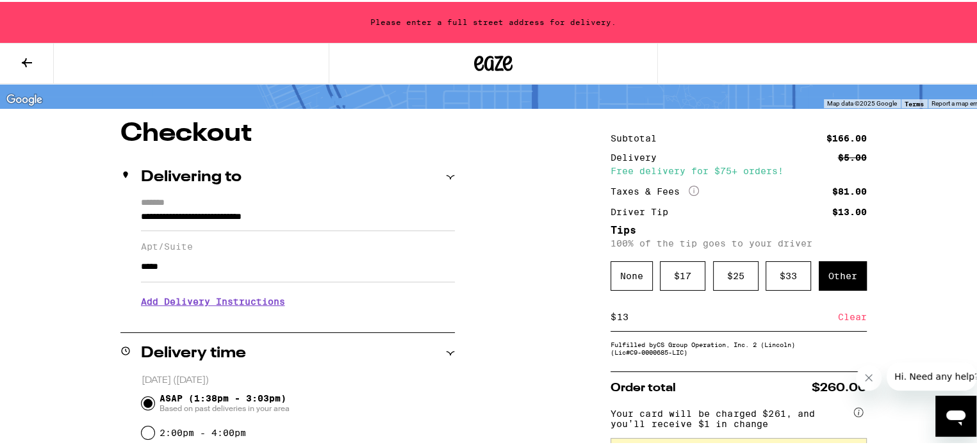
type input "**********"
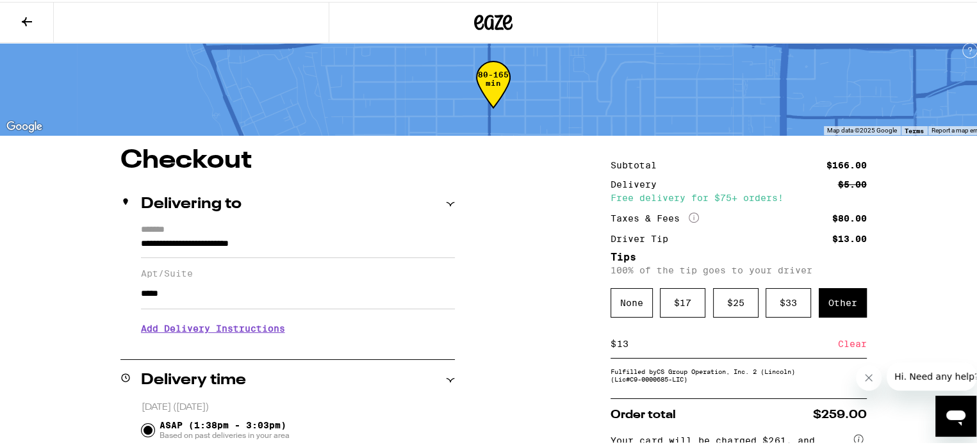
scroll to position [8, 0]
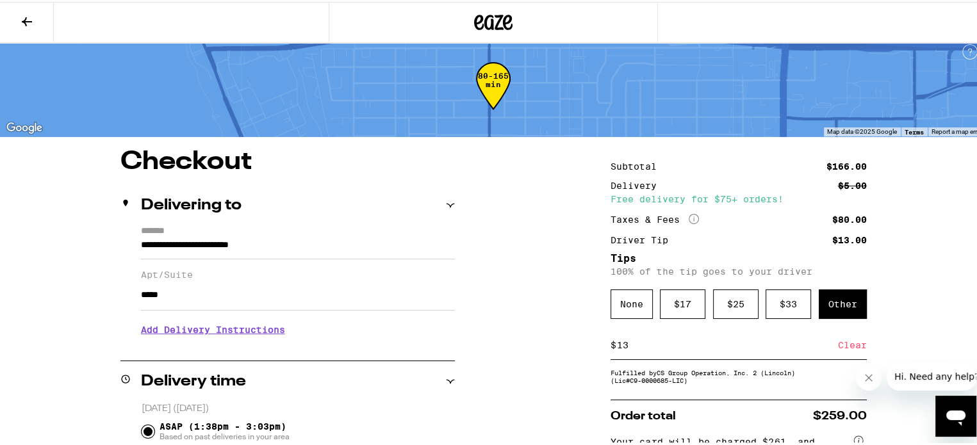
click at [272, 327] on h3 "Add Delivery Instructions" at bounding box center [298, 327] width 314 height 29
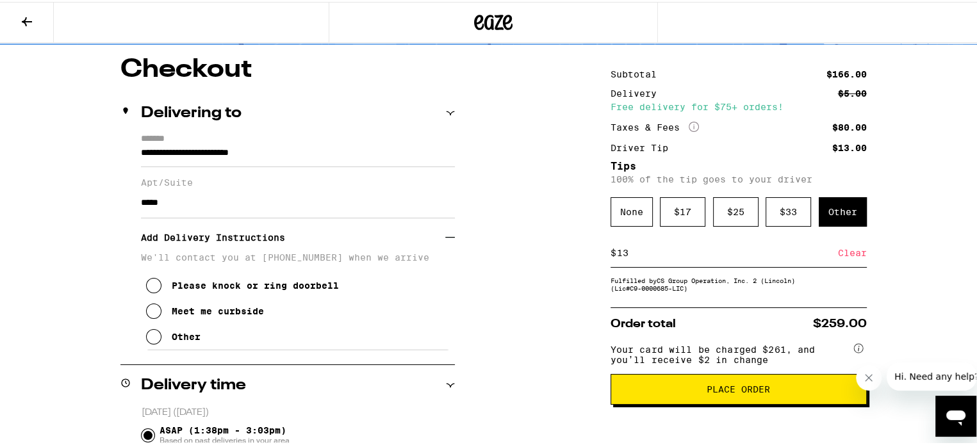
scroll to position [112, 0]
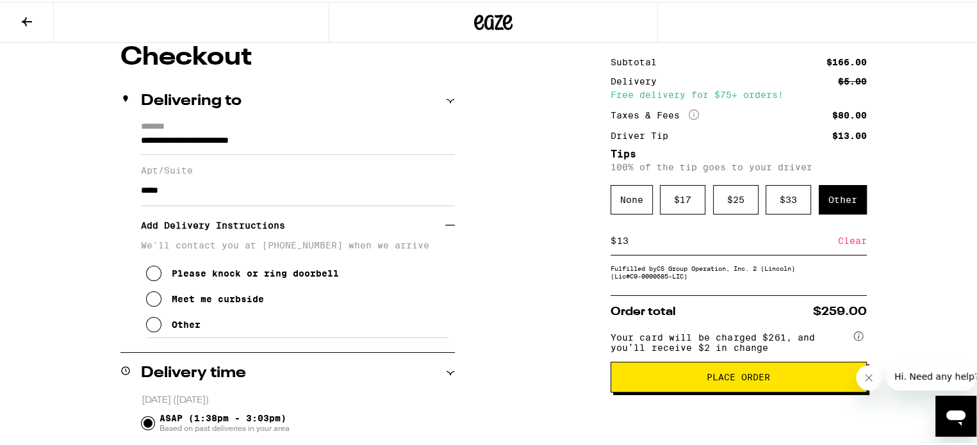
click at [149, 299] on icon at bounding box center [153, 297] width 15 height 15
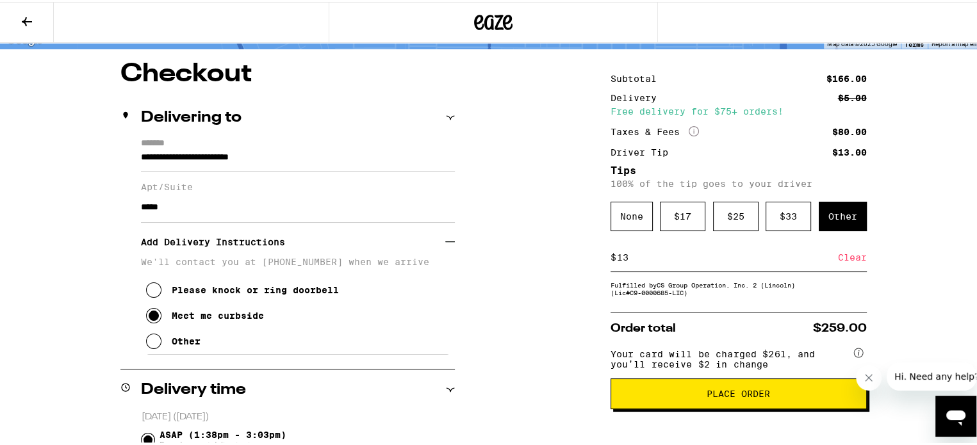
scroll to position [95, 0]
click at [638, 259] on input "13" at bounding box center [727, 257] width 222 height 12
click at [857, 258] on div "Save" at bounding box center [855, 256] width 23 height 28
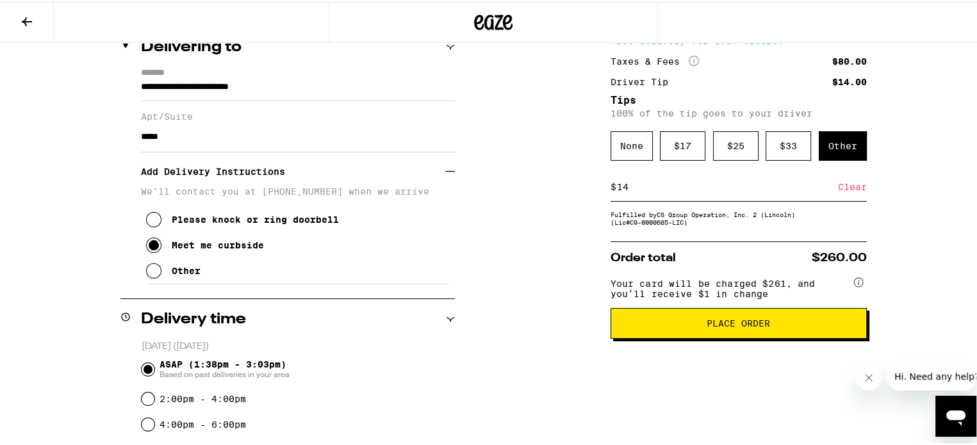
scroll to position [167, 0]
click at [686, 194] on div "$ 14 Clear" at bounding box center [739, 184] width 256 height 29
click at [670, 189] on input "14" at bounding box center [727, 185] width 222 height 12
click at [844, 186] on div "Save" at bounding box center [855, 184] width 23 height 28
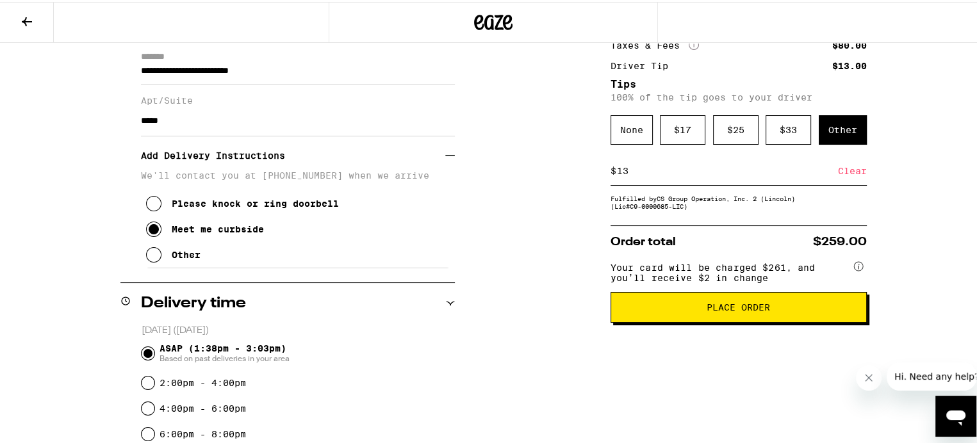
scroll to position [182, 0]
click at [631, 175] on input "13" at bounding box center [727, 169] width 222 height 12
type input "14"
click at [851, 177] on div "Save" at bounding box center [855, 169] width 23 height 28
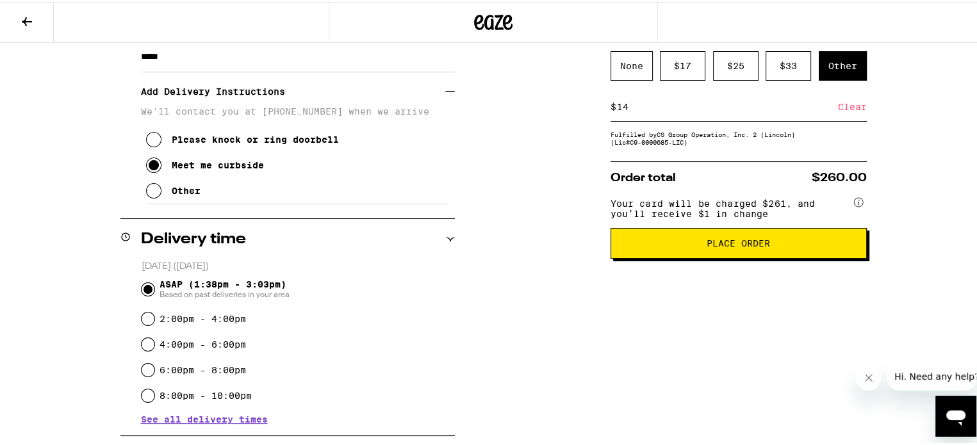
scroll to position [247, 0]
click at [663, 245] on span "Place Order" at bounding box center [739, 240] width 235 height 9
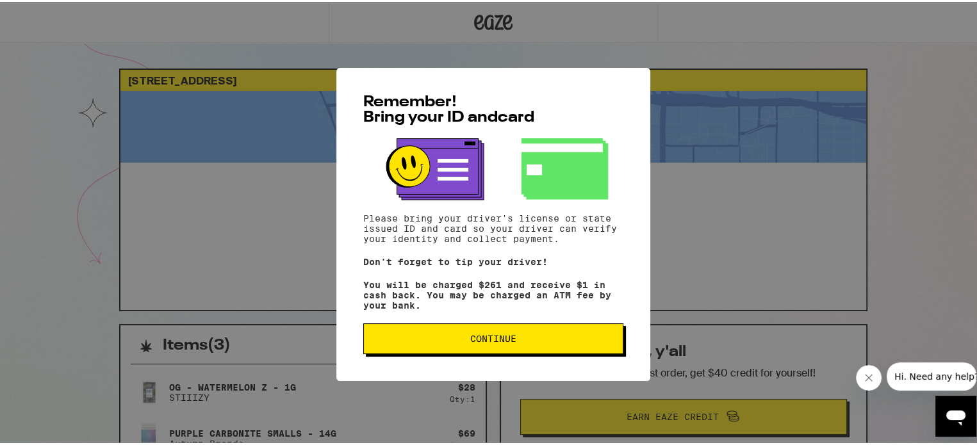
click at [550, 338] on span "Continue" at bounding box center [493, 337] width 238 height 9
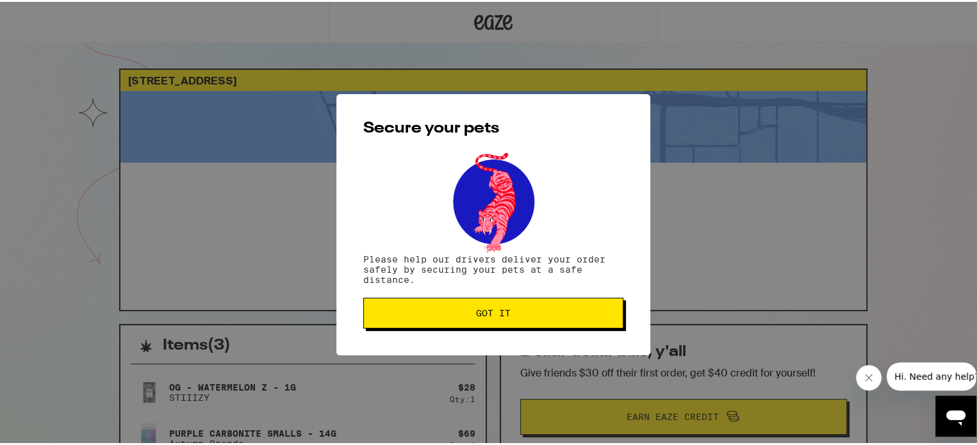
click at [508, 316] on span "Got it" at bounding box center [493, 311] width 238 height 9
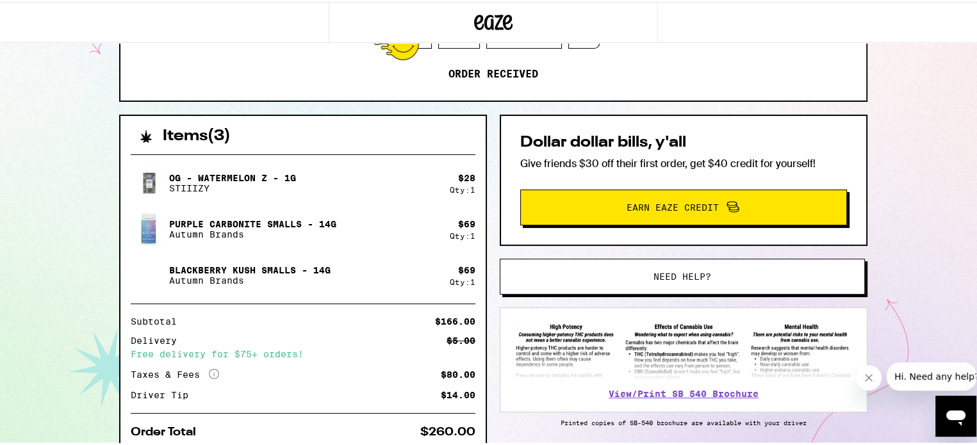
scroll to position [210, 0]
